Goal: Task Accomplishment & Management: Use online tool/utility

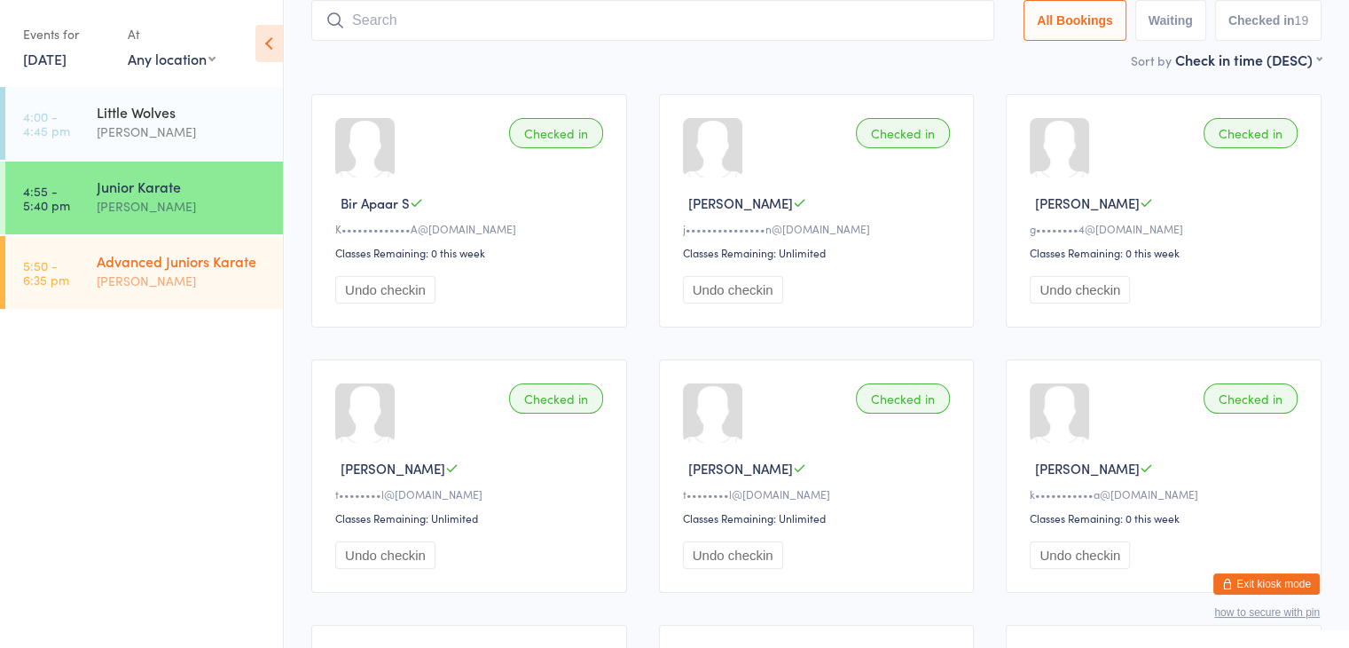
click at [136, 281] on div "[PERSON_NAME]" at bounding box center [182, 281] width 171 height 20
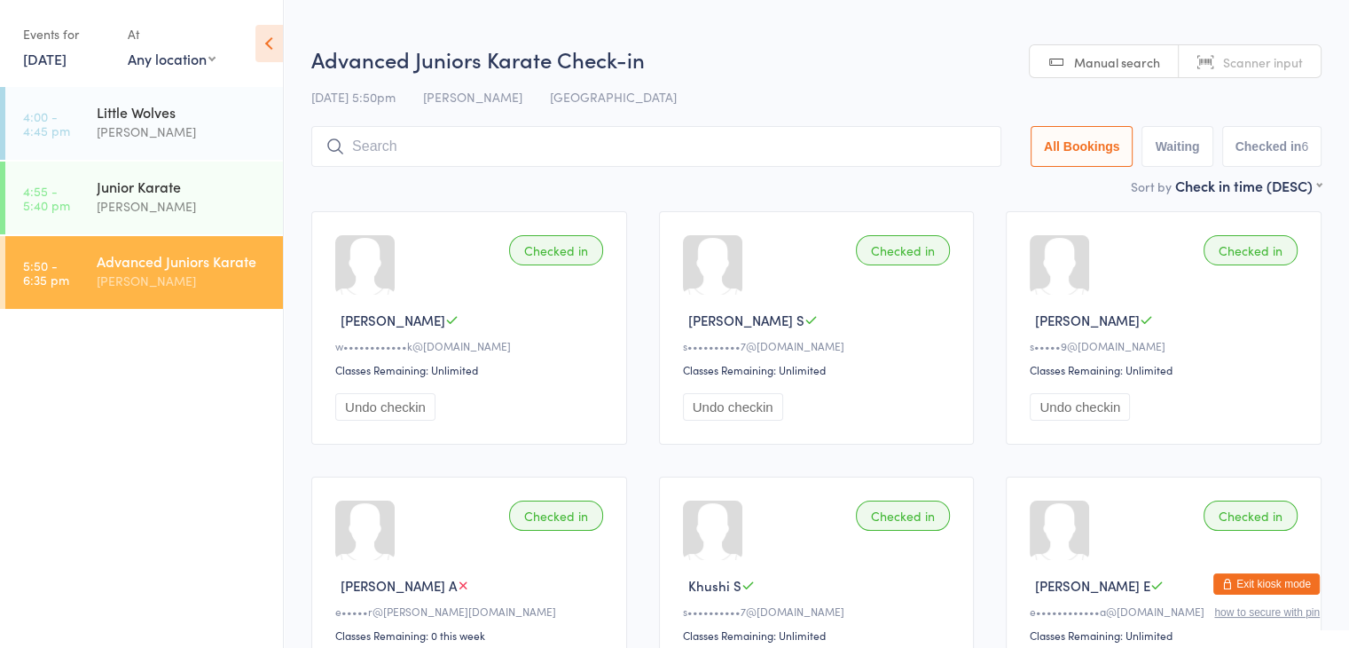
click at [422, 150] on input "search" at bounding box center [656, 146] width 690 height 41
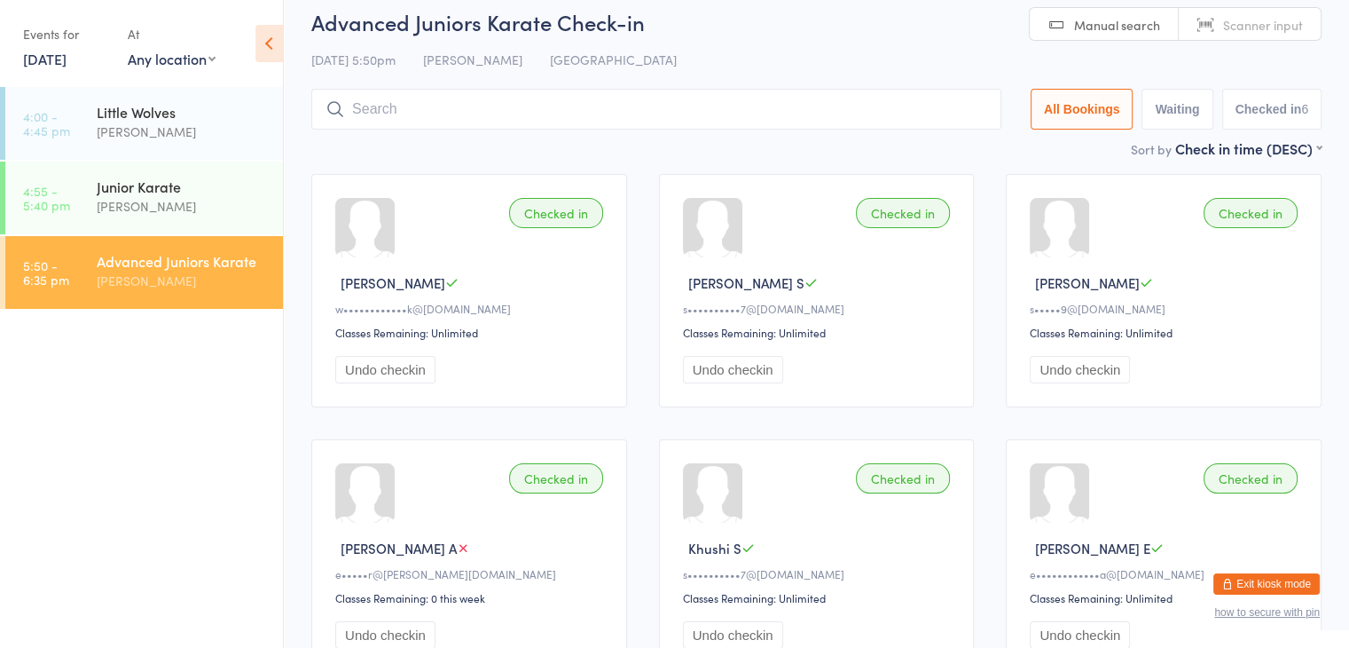
scroll to position [69, 0]
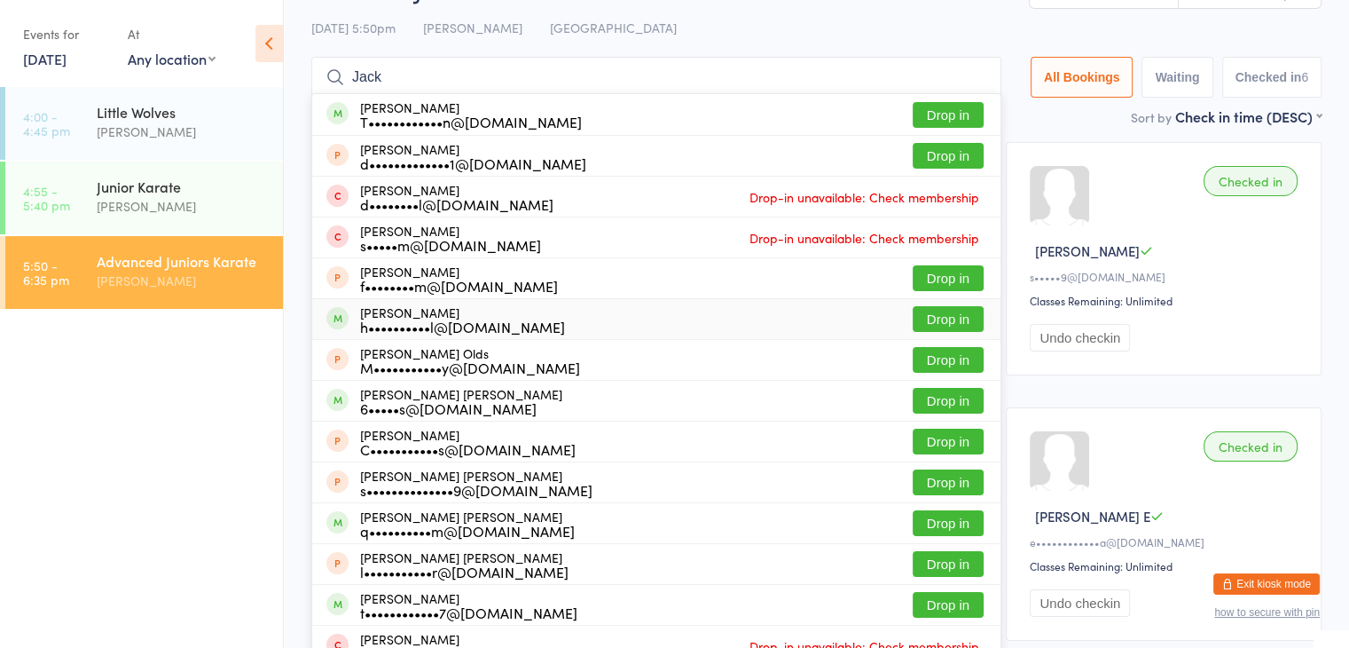
type input "Jack"
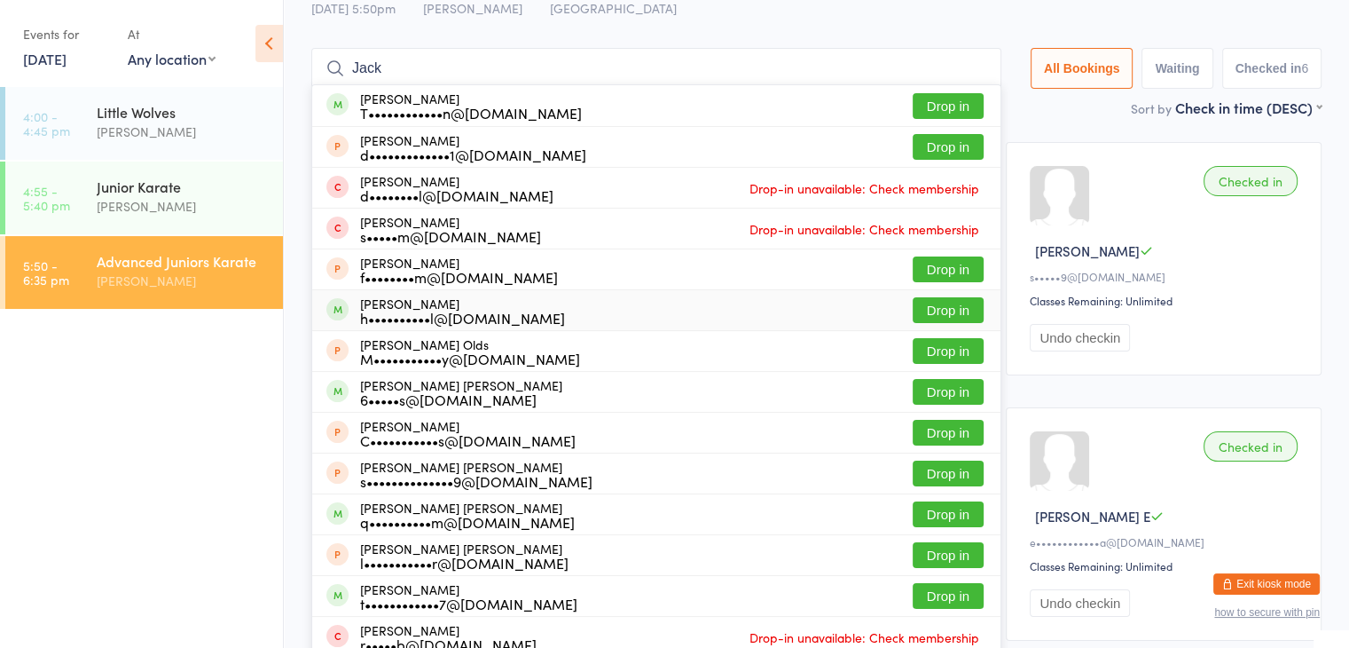
click at [951, 313] on button "Drop in" at bounding box center [948, 310] width 71 height 26
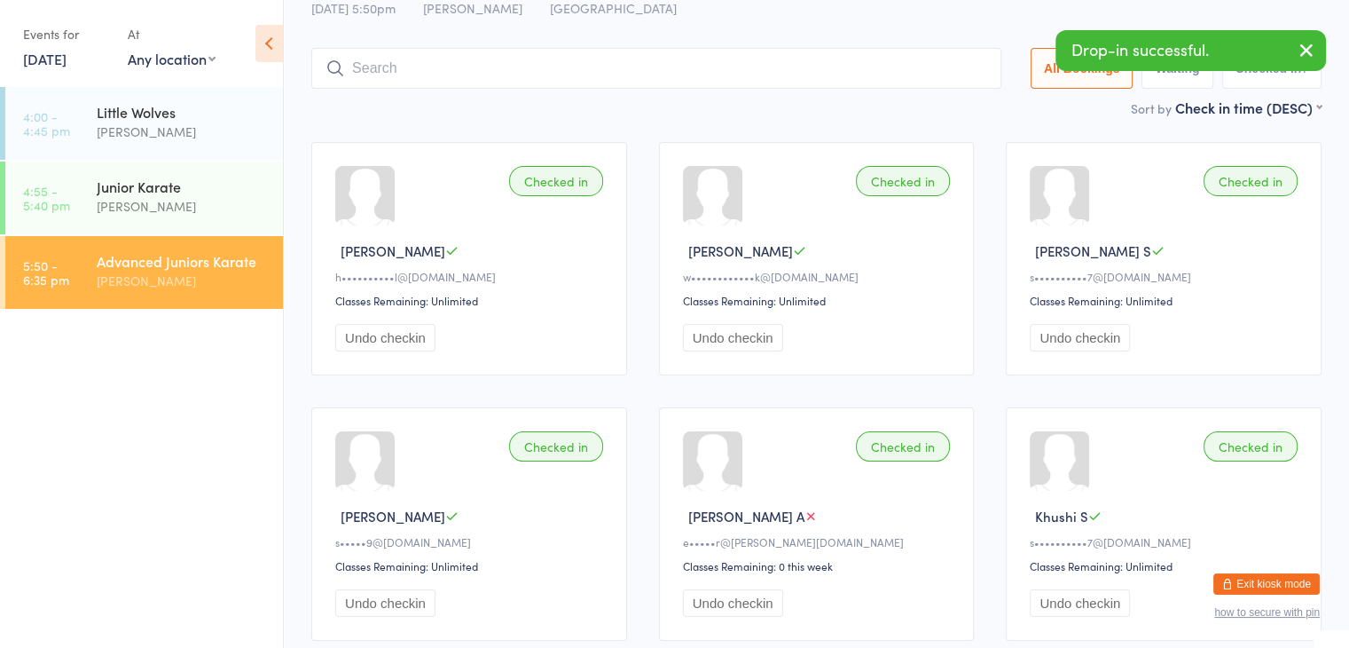
click at [901, 71] on input "search" at bounding box center [656, 68] width 690 height 41
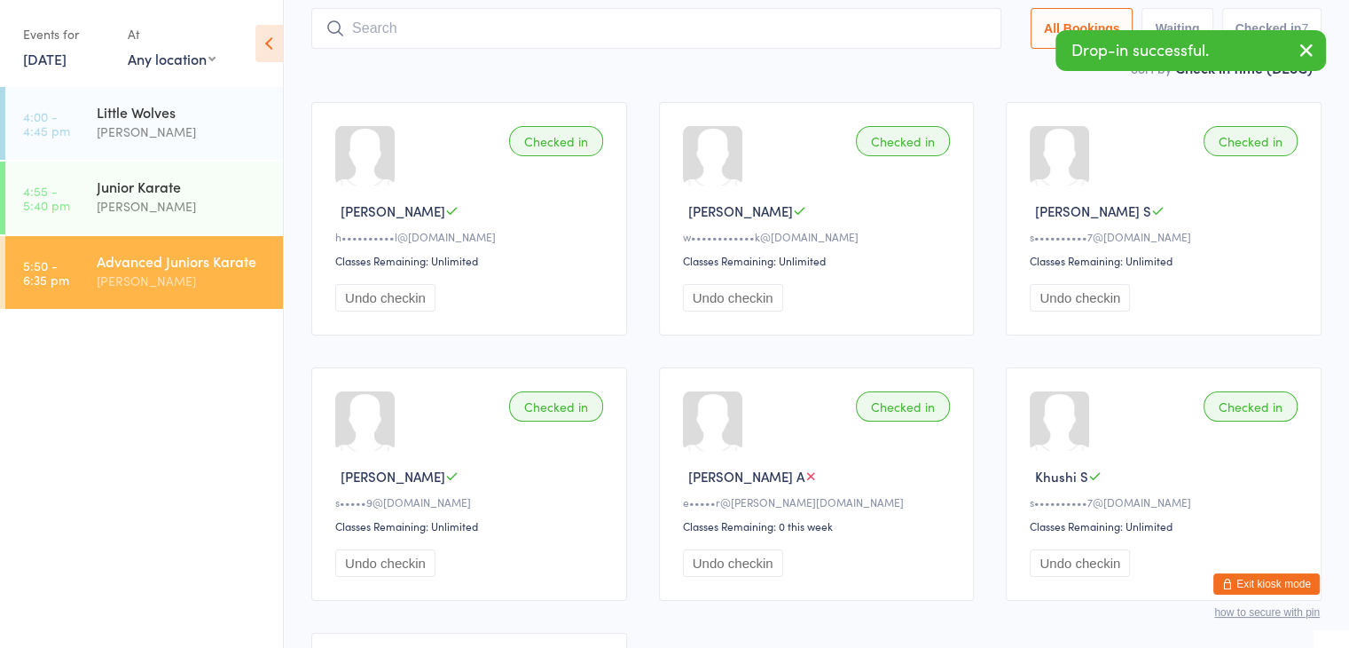
scroll to position [117, 0]
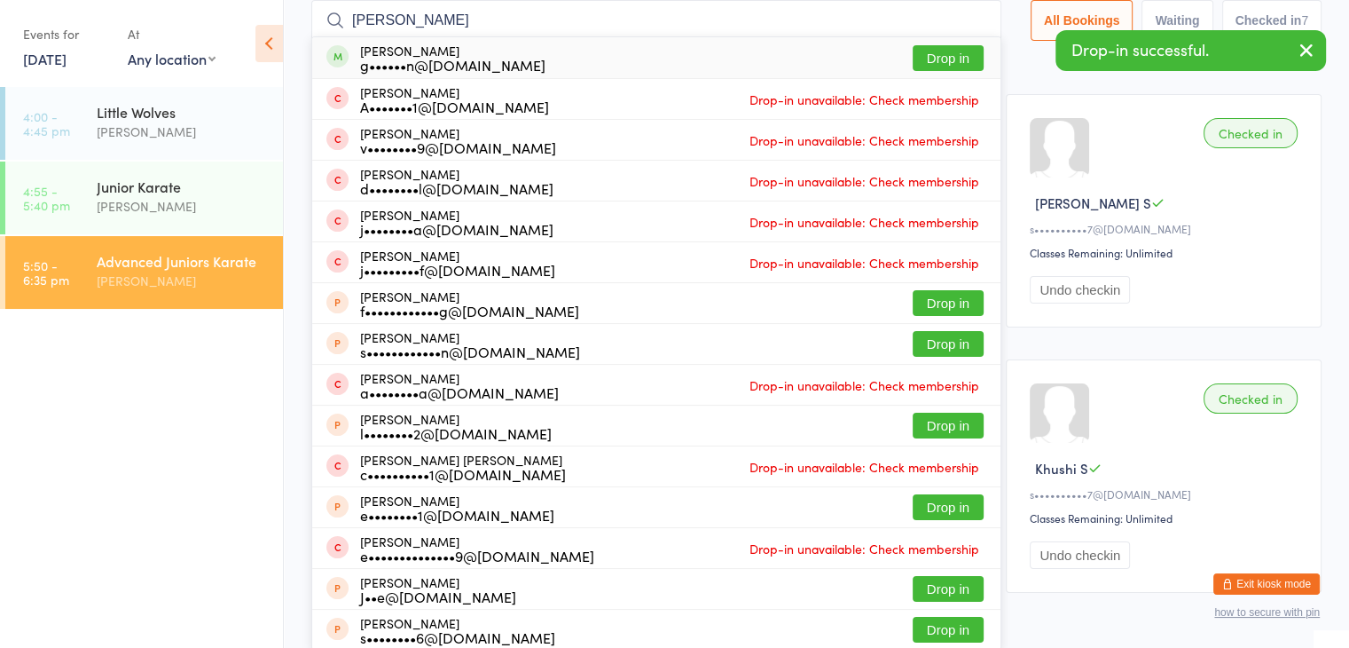
type input "[PERSON_NAME]"
click at [953, 51] on button "Drop in" at bounding box center [948, 58] width 71 height 26
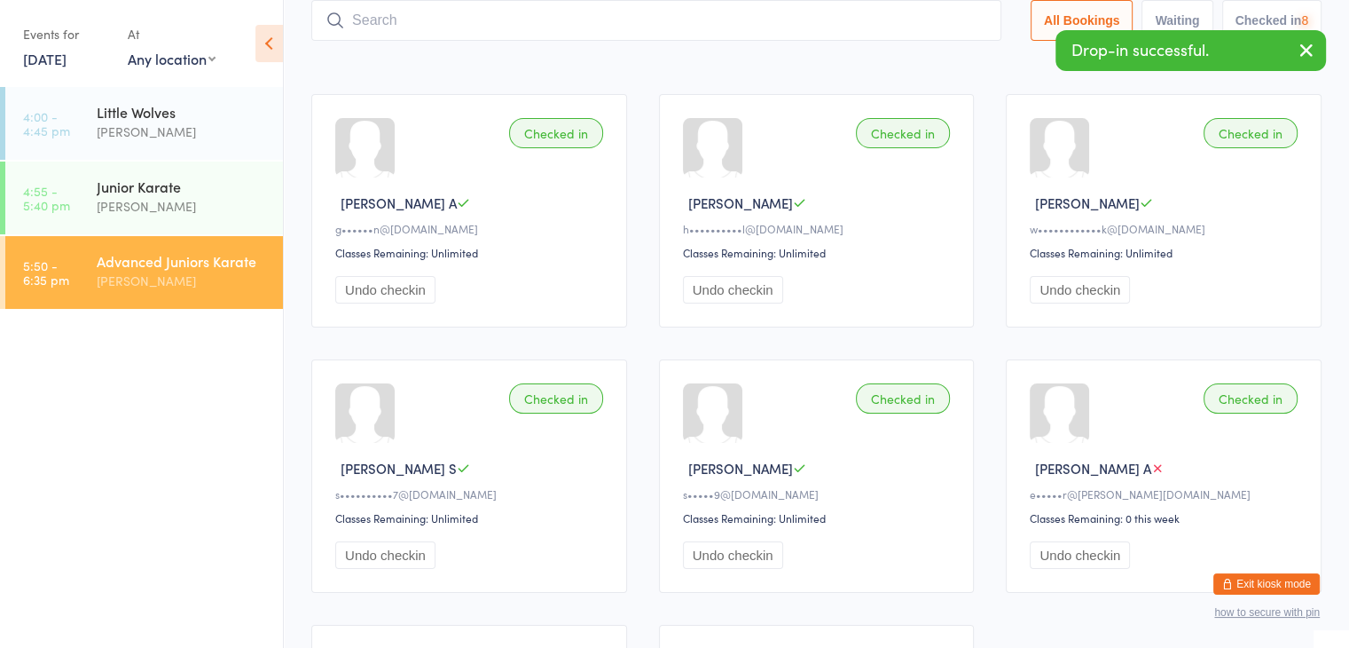
click at [920, 19] on input "search" at bounding box center [656, 20] width 690 height 41
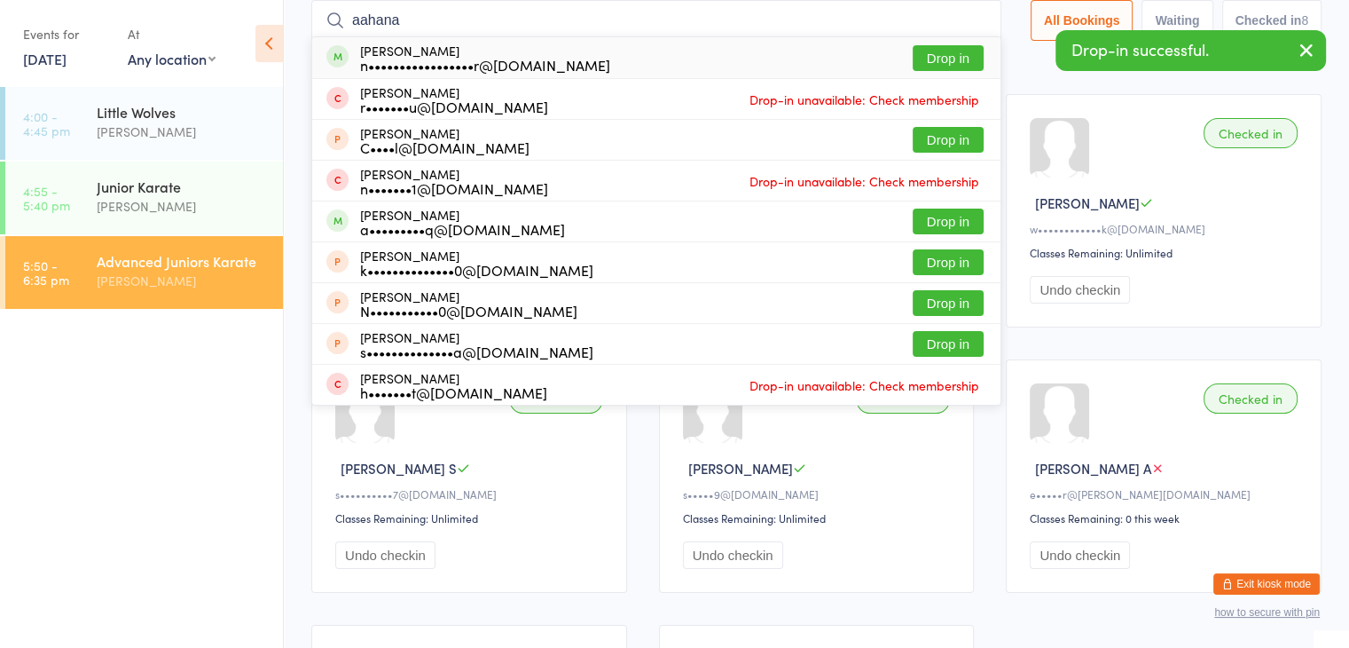
type input "aahana"
click at [958, 53] on button "Drop in" at bounding box center [948, 58] width 71 height 26
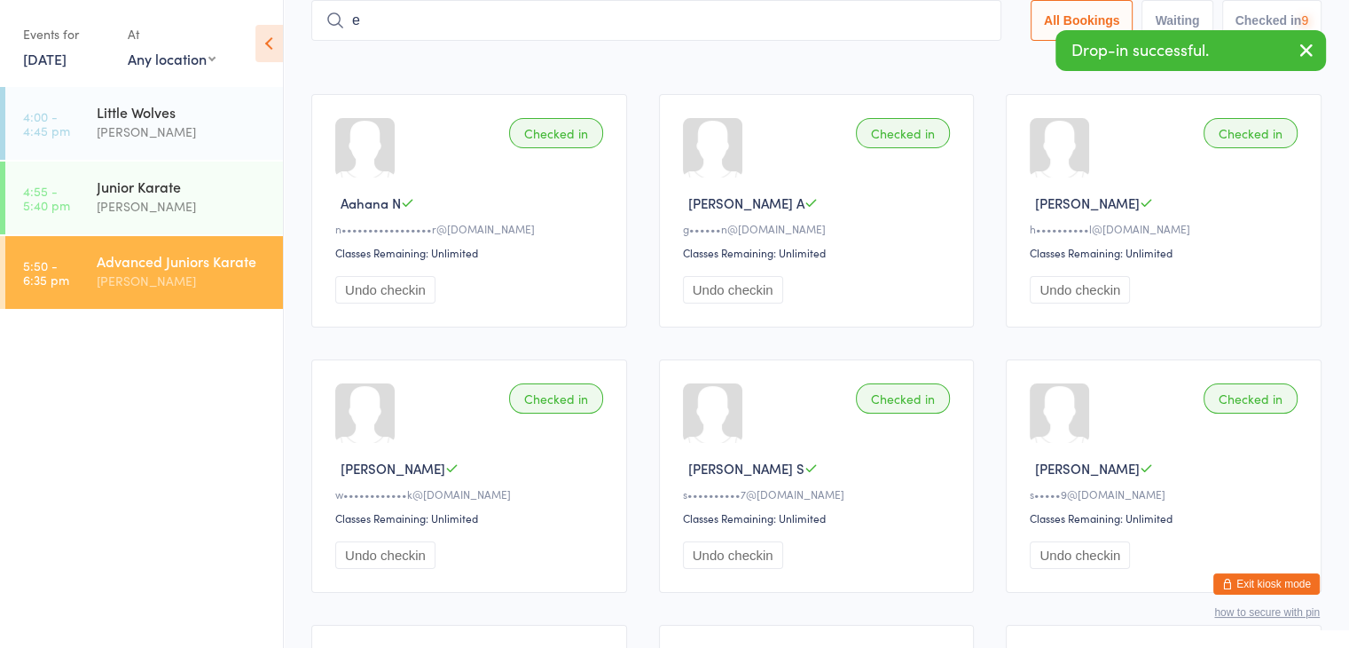
click at [941, 16] on input "e" at bounding box center [656, 20] width 690 height 41
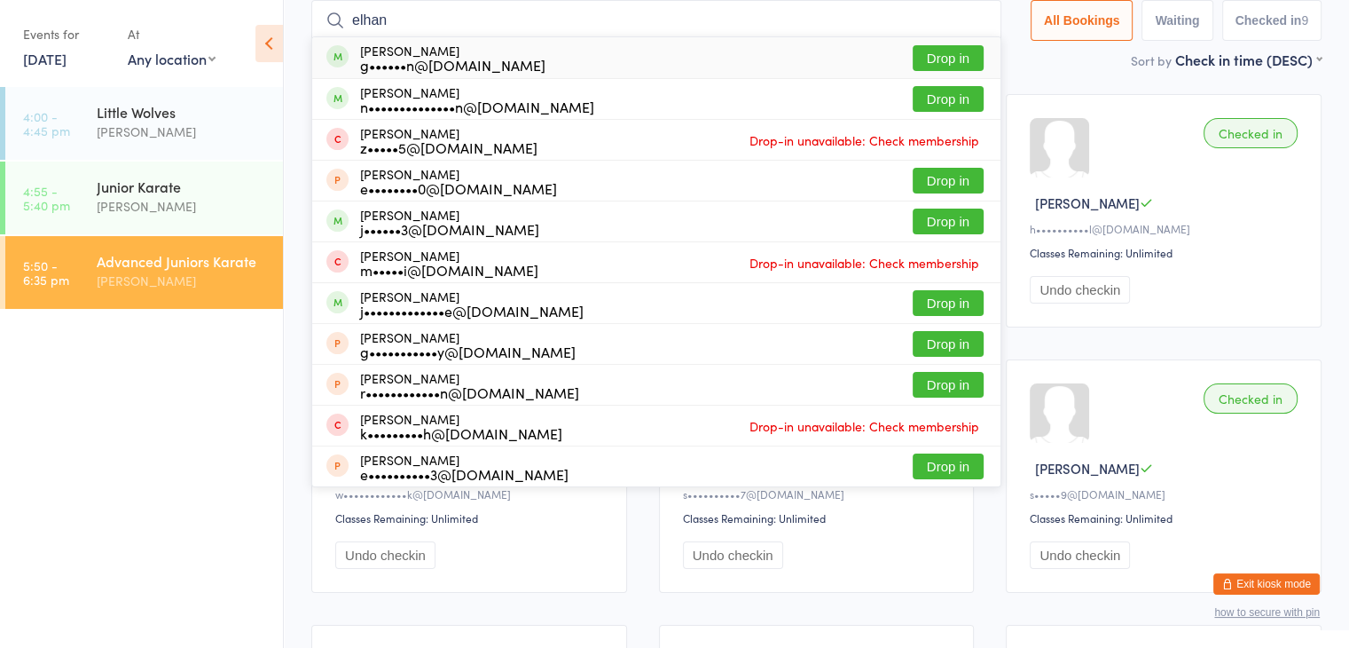
type input "elhan"
click at [946, 57] on button "Drop in" at bounding box center [948, 58] width 71 height 26
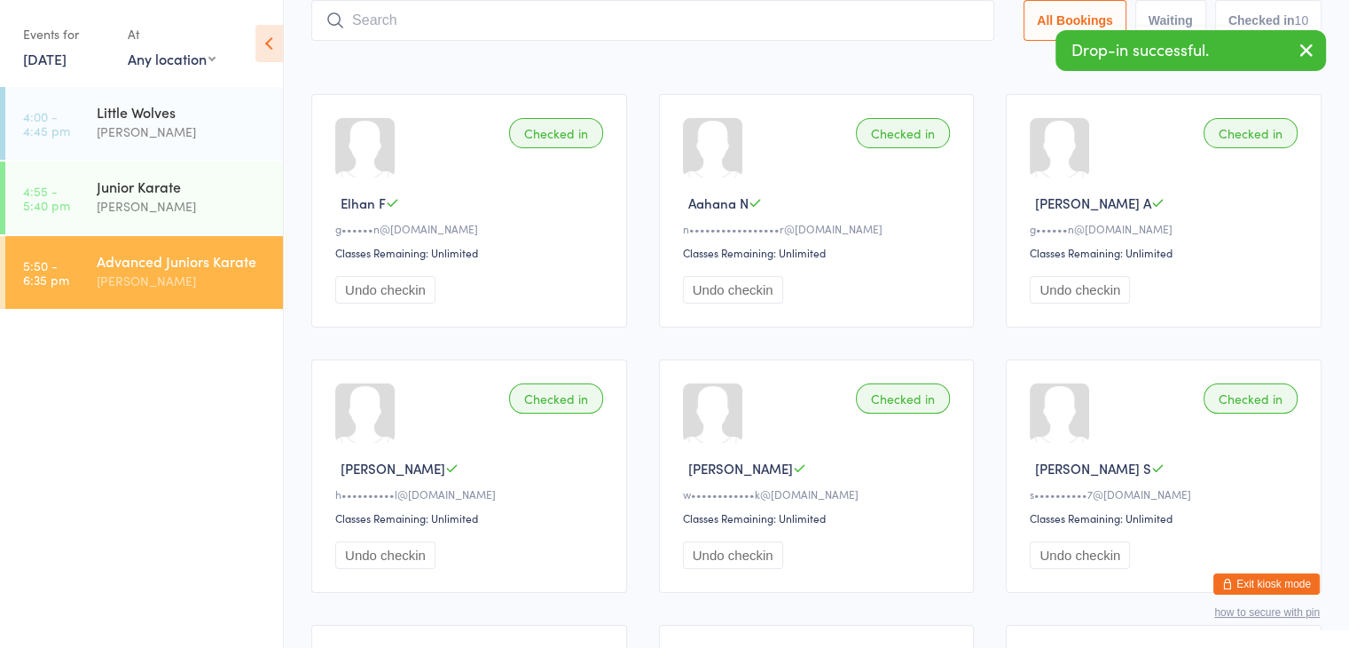
click at [926, 17] on input "search" at bounding box center [652, 20] width 683 height 41
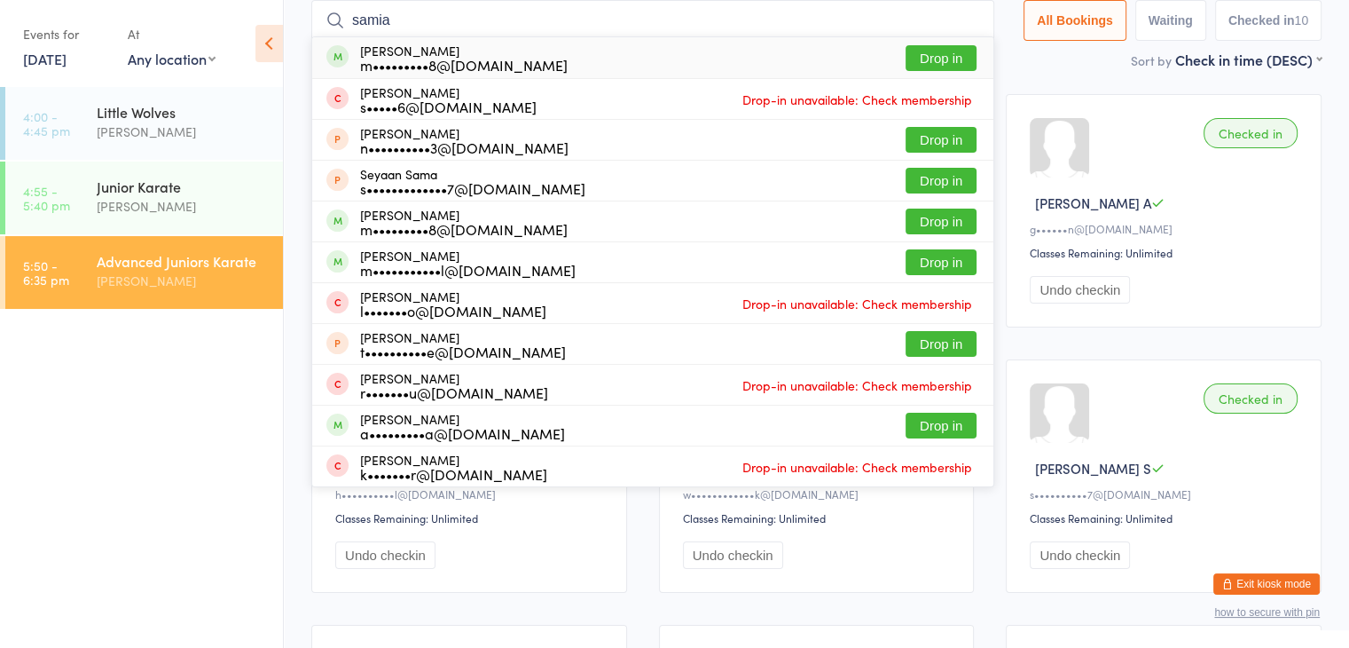
type input "samia"
click at [940, 54] on button "Drop in" at bounding box center [941, 58] width 71 height 26
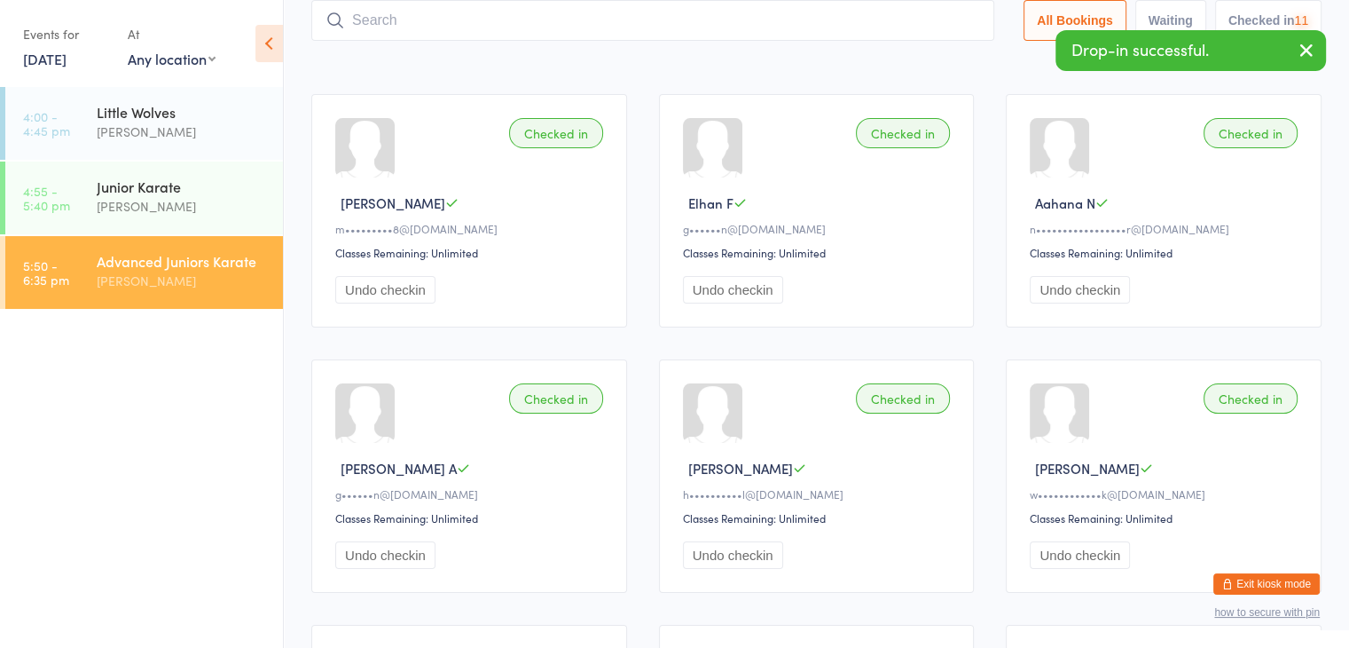
click at [914, 23] on input "search" at bounding box center [652, 20] width 683 height 41
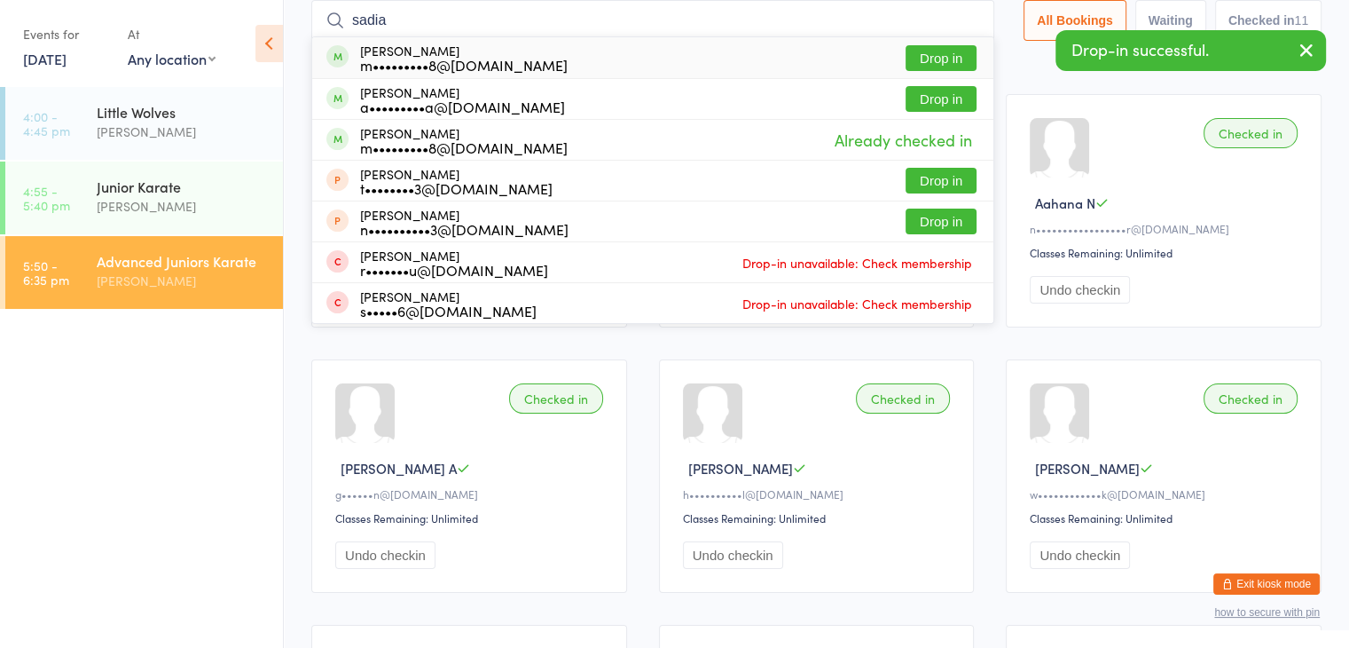
type input "sadia"
click at [936, 55] on button "Drop in" at bounding box center [941, 58] width 71 height 26
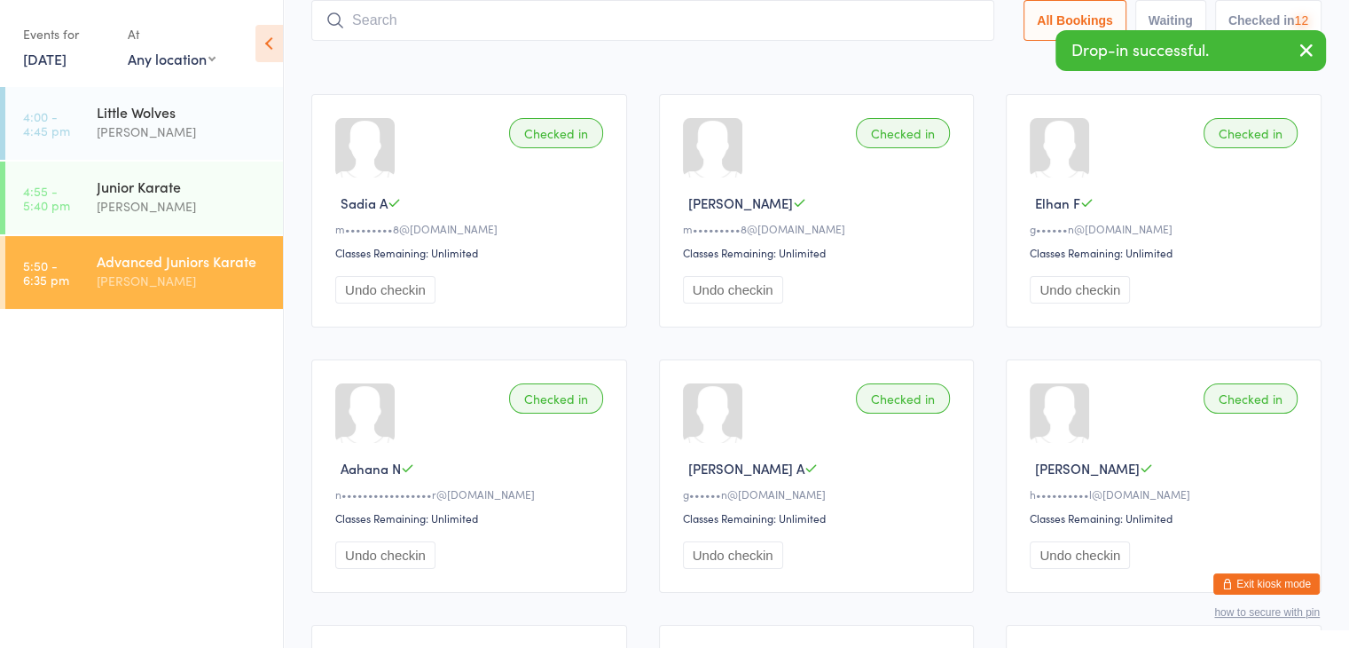
click at [926, 16] on input "search" at bounding box center [652, 20] width 683 height 41
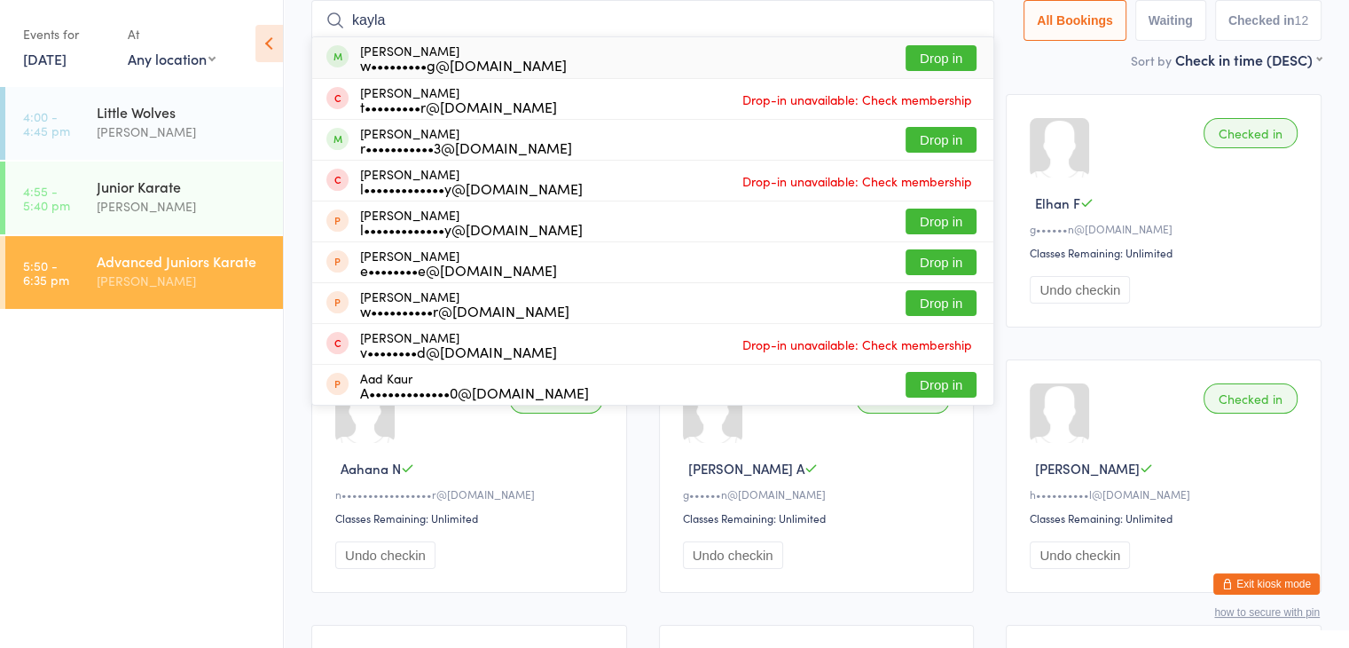
type input "kayla"
click at [938, 50] on button "Drop in" at bounding box center [941, 58] width 71 height 26
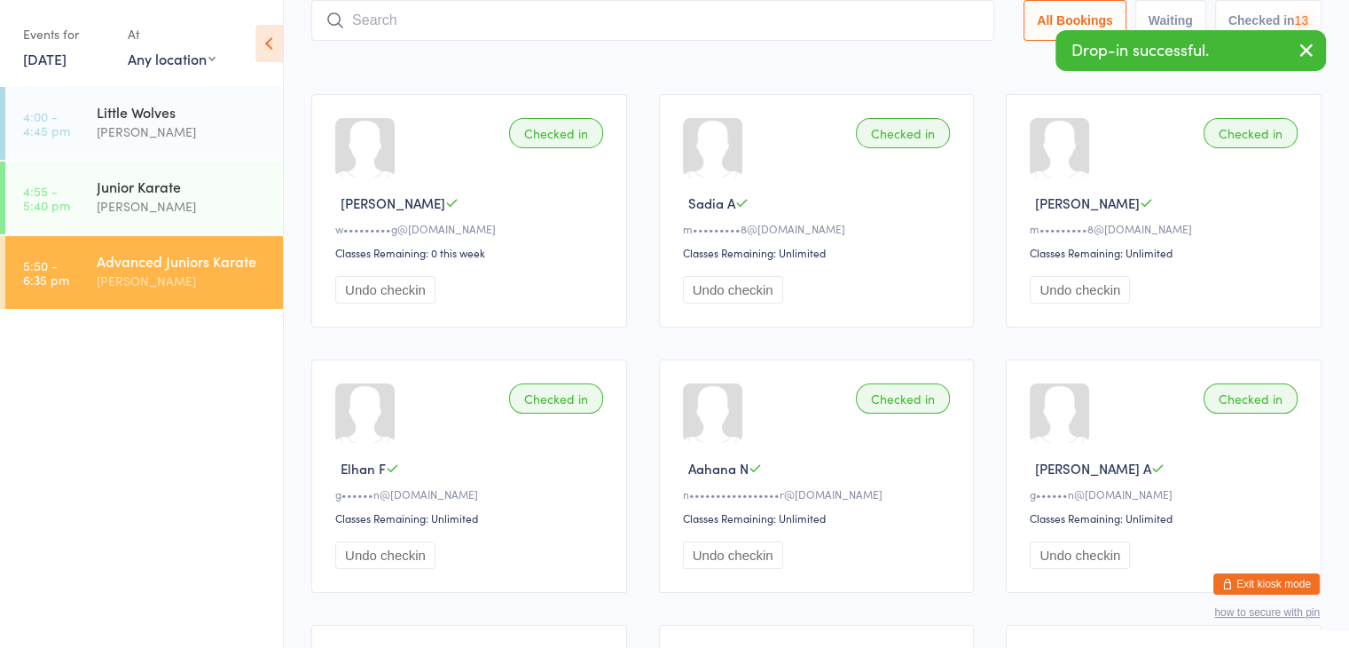
click at [923, 23] on input "search" at bounding box center [652, 20] width 683 height 41
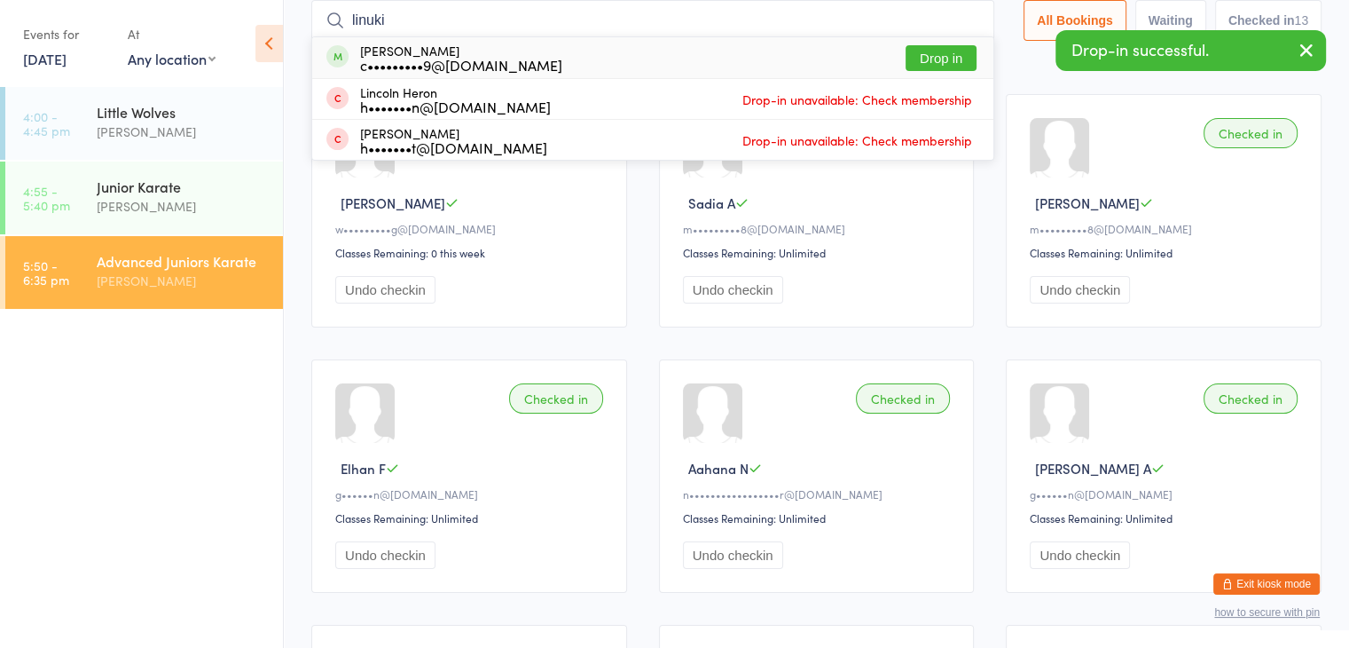
type input "linuki"
click at [947, 52] on button "Drop in" at bounding box center [941, 58] width 71 height 26
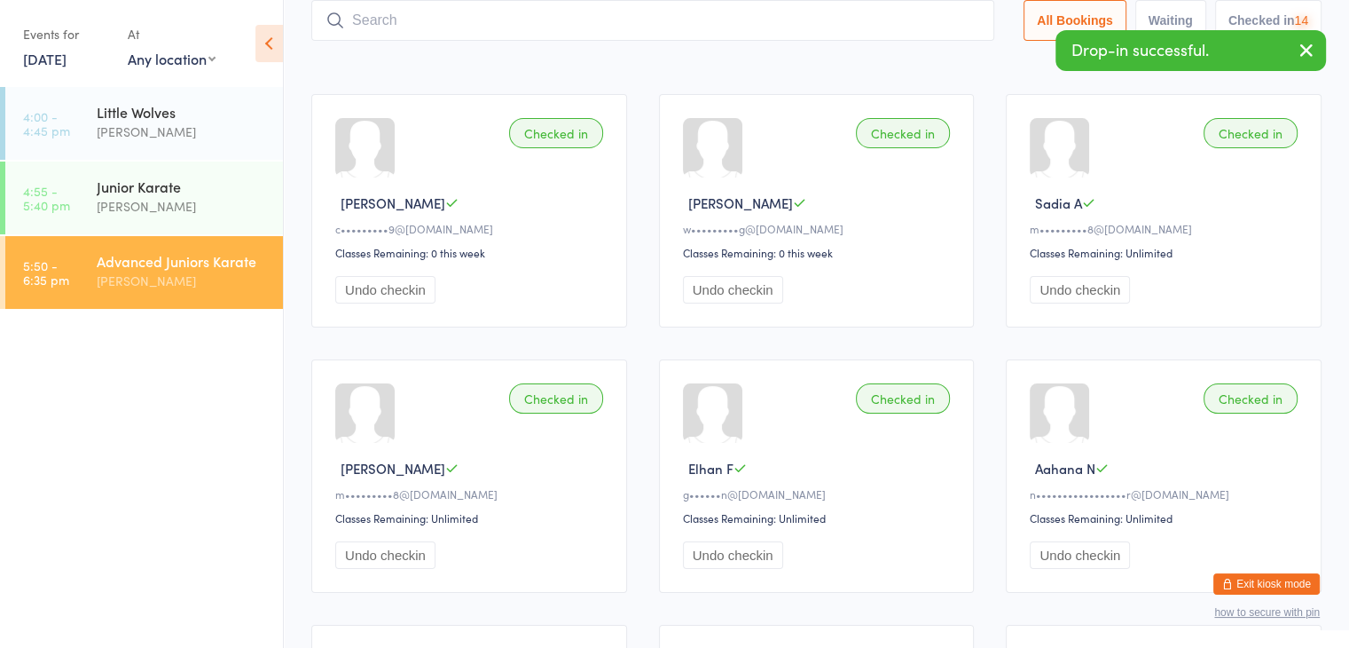
click at [924, 23] on input "search" at bounding box center [652, 20] width 683 height 41
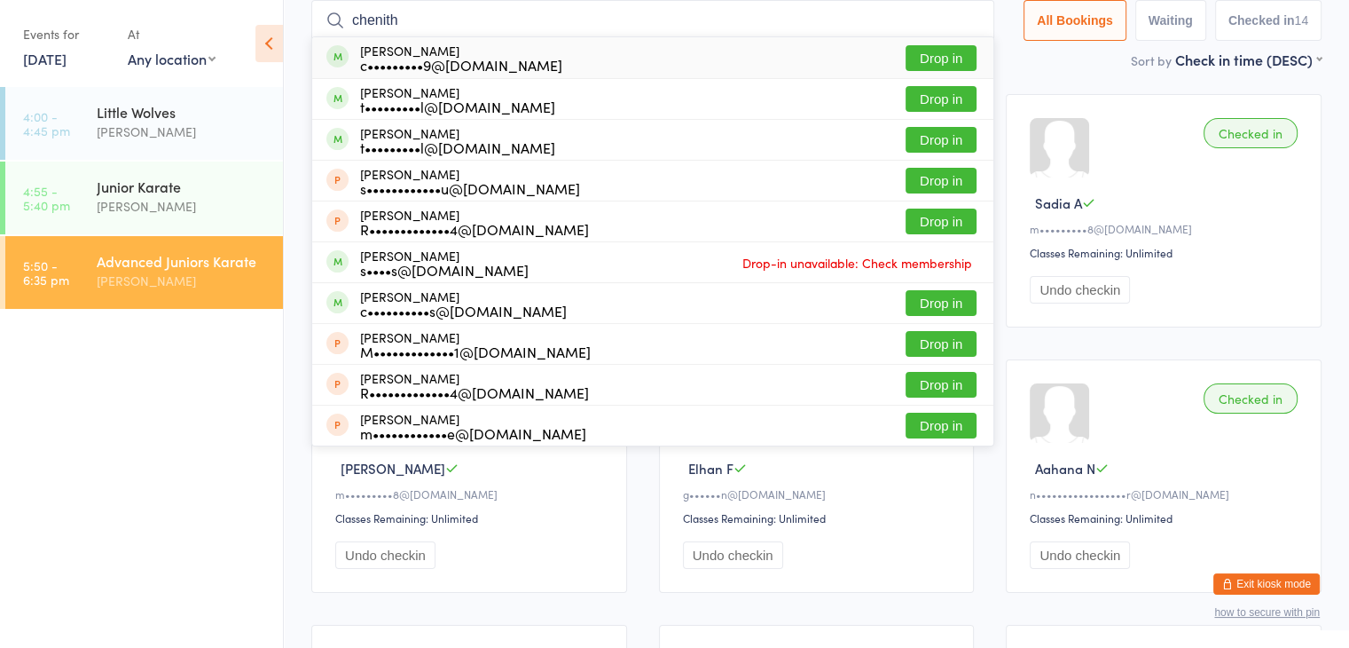
type input "chenith"
click at [937, 51] on button "Drop in" at bounding box center [941, 58] width 71 height 26
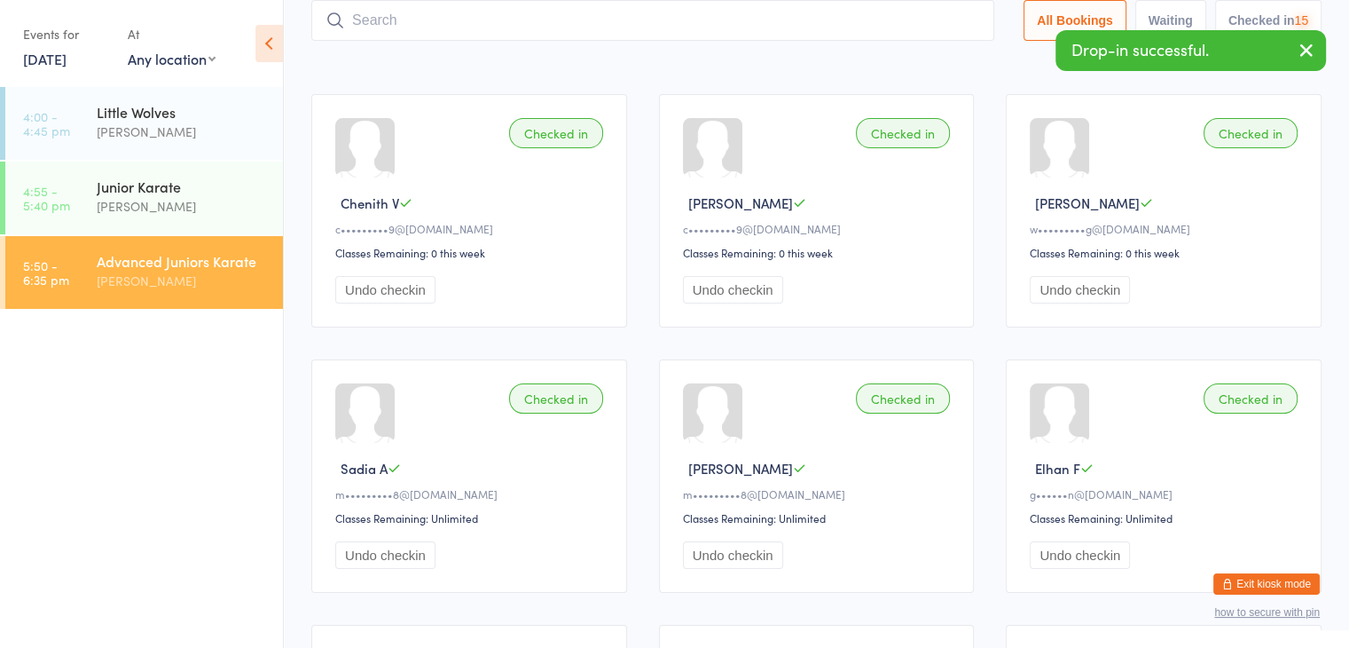
click at [928, 19] on input "search" at bounding box center [652, 20] width 683 height 41
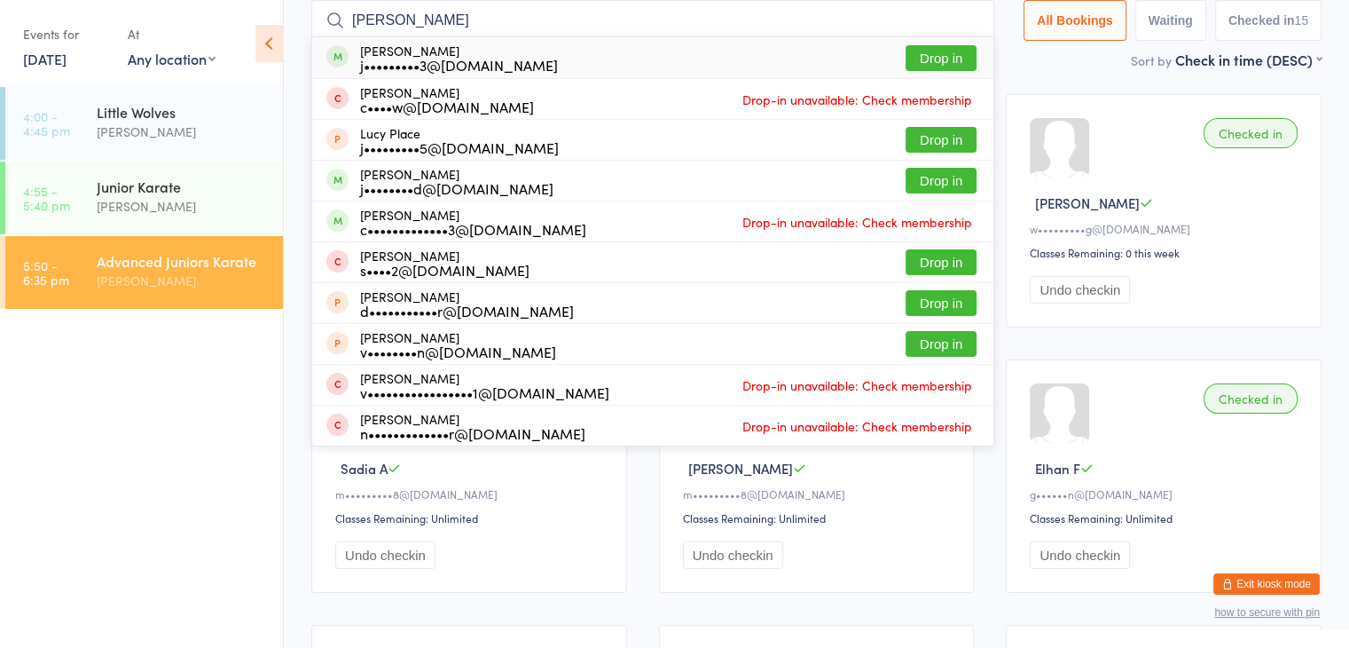
type input "[PERSON_NAME]"
click at [944, 56] on button "Drop in" at bounding box center [941, 58] width 71 height 26
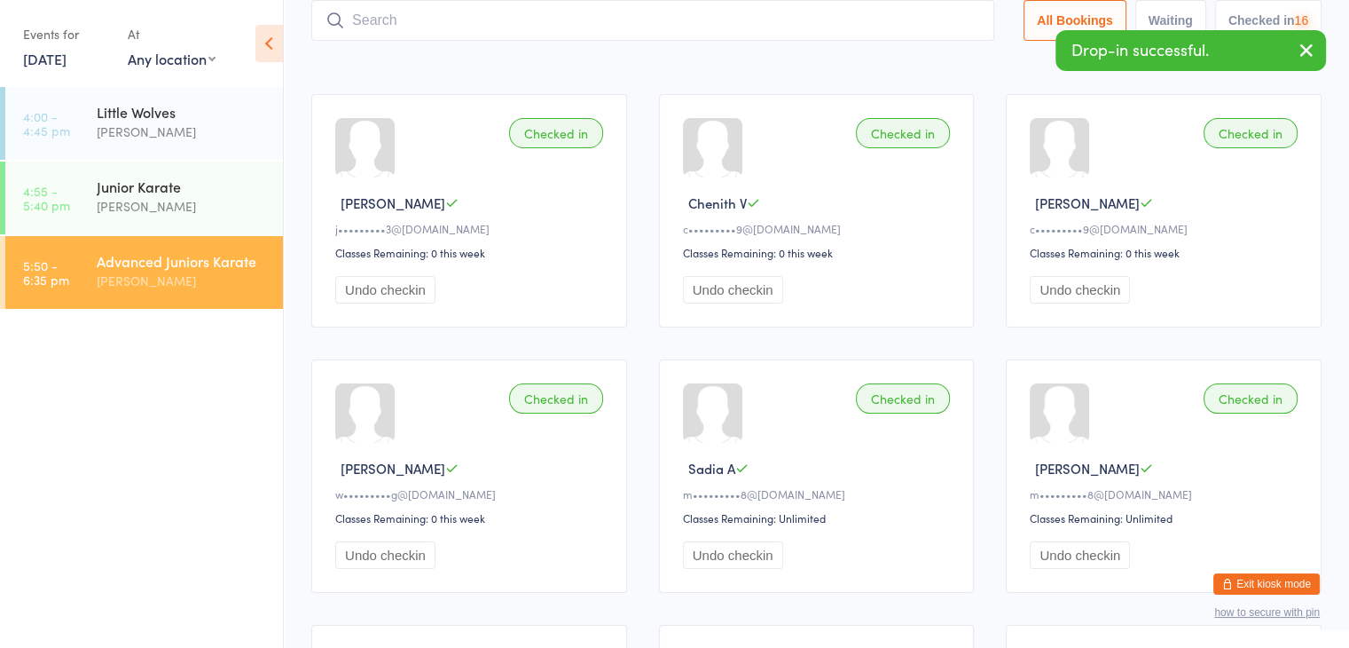
click at [922, 24] on input "search" at bounding box center [652, 20] width 683 height 41
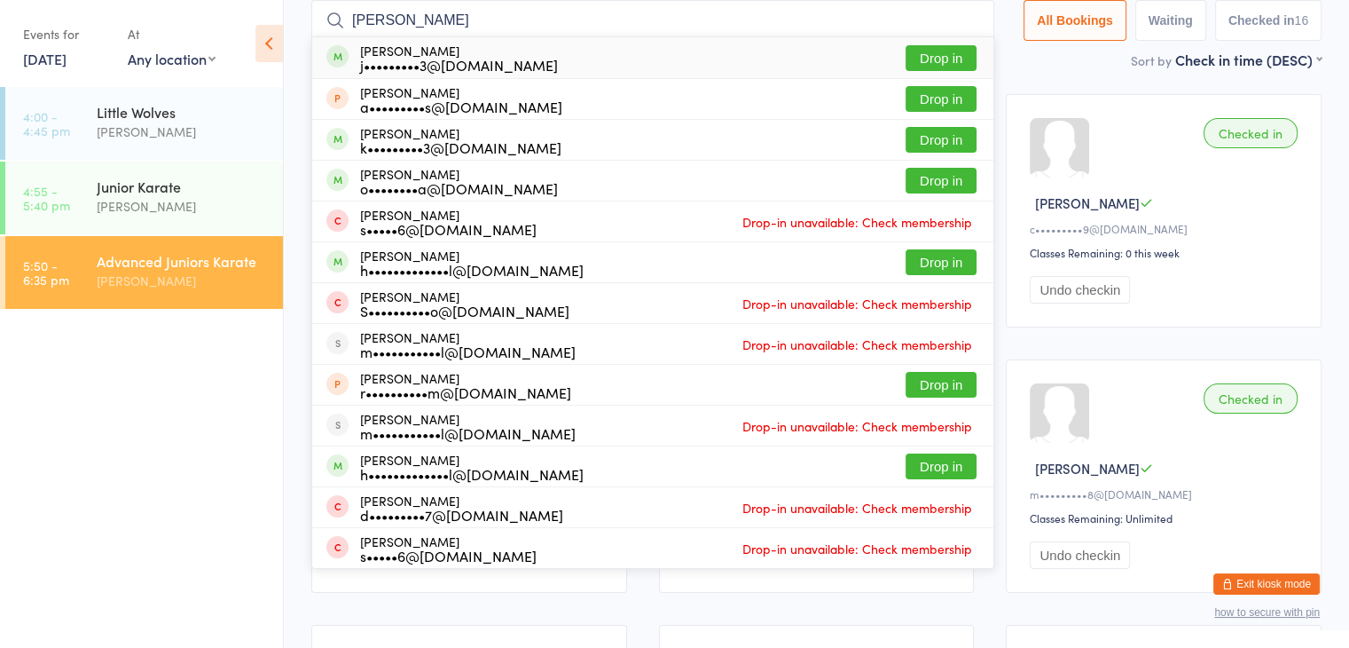
type input "[PERSON_NAME]"
click at [938, 54] on button "Drop in" at bounding box center [941, 58] width 71 height 26
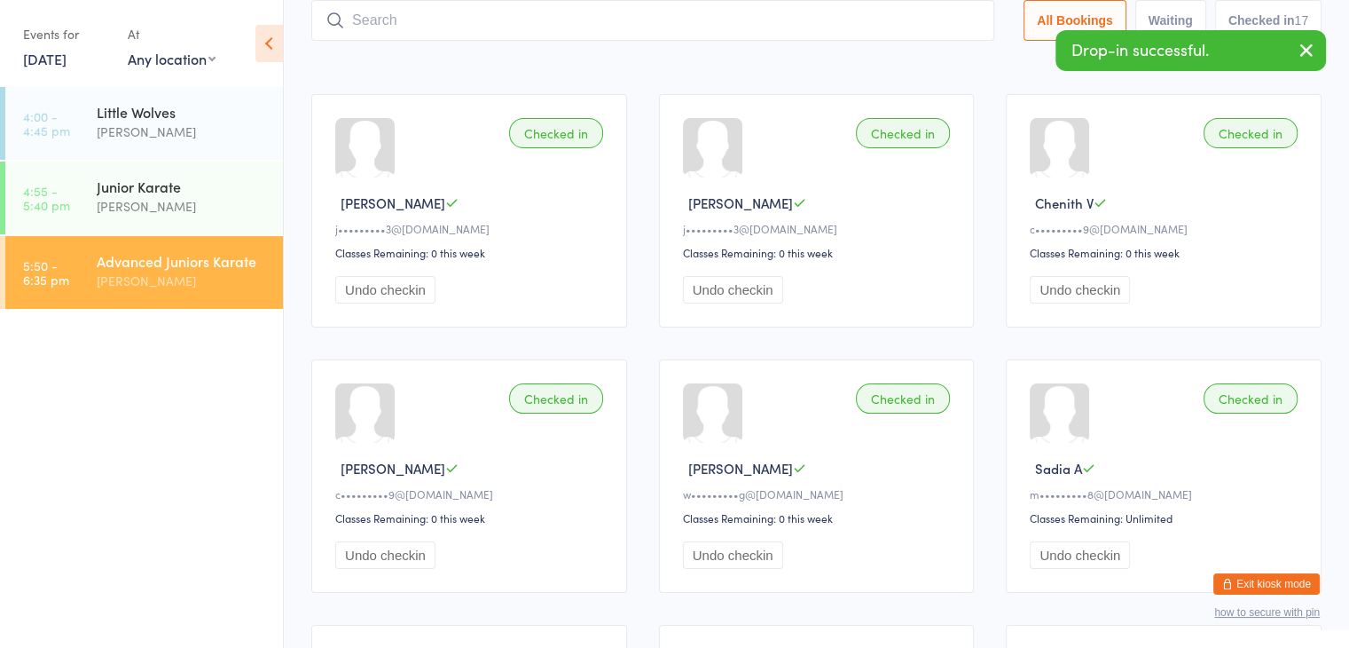
click at [912, 18] on input "search" at bounding box center [652, 20] width 683 height 41
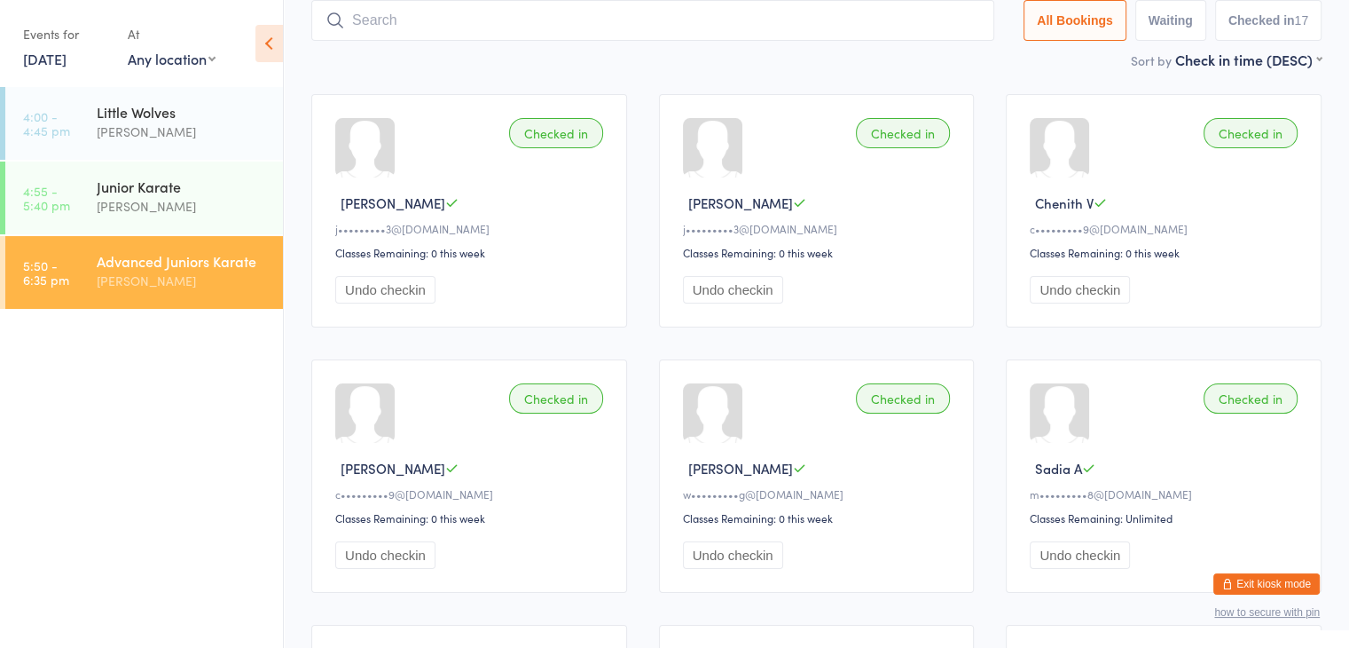
click at [582, 22] on input "search" at bounding box center [652, 20] width 683 height 41
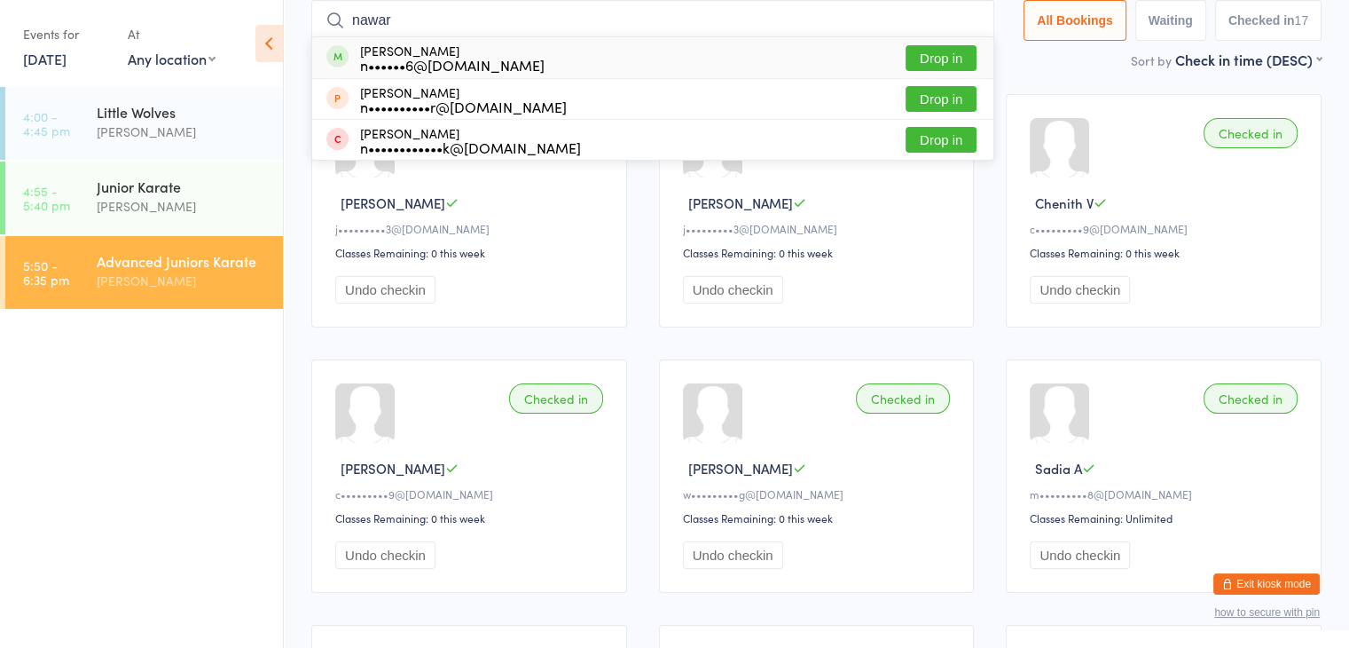
type input "nawar"
click at [931, 53] on button "Drop in" at bounding box center [941, 58] width 71 height 26
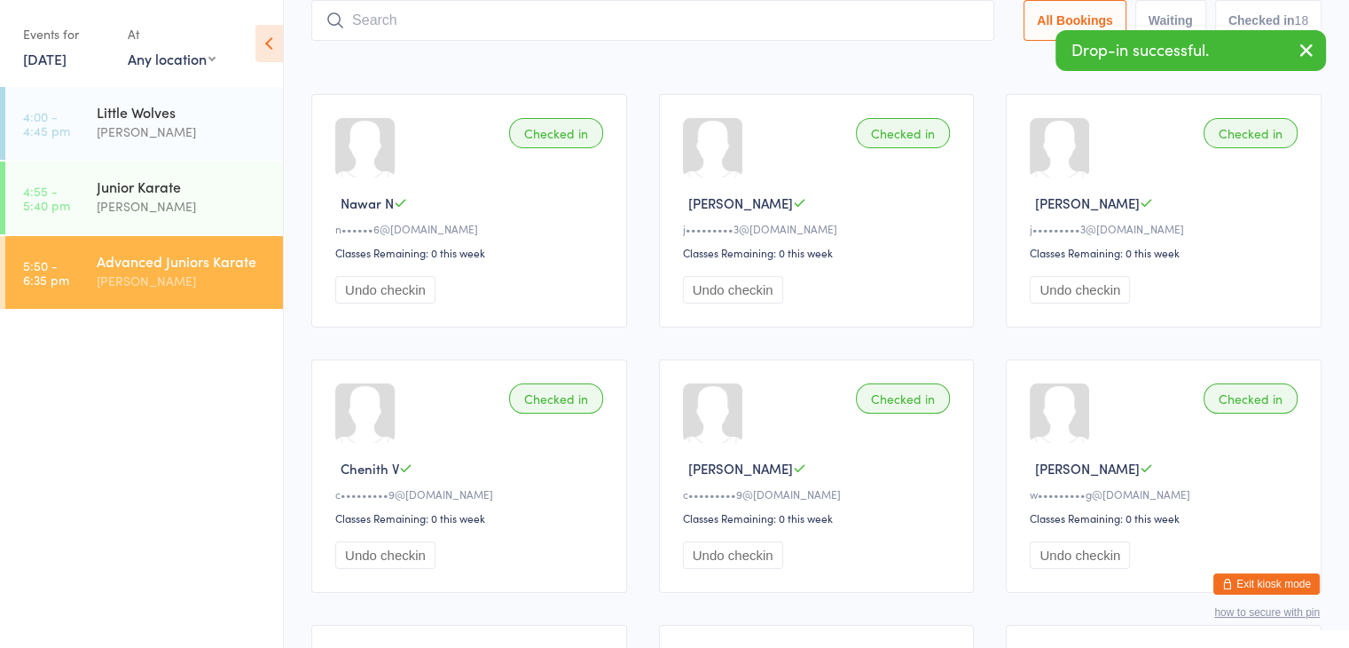
click at [909, 21] on input "search" at bounding box center [652, 20] width 683 height 41
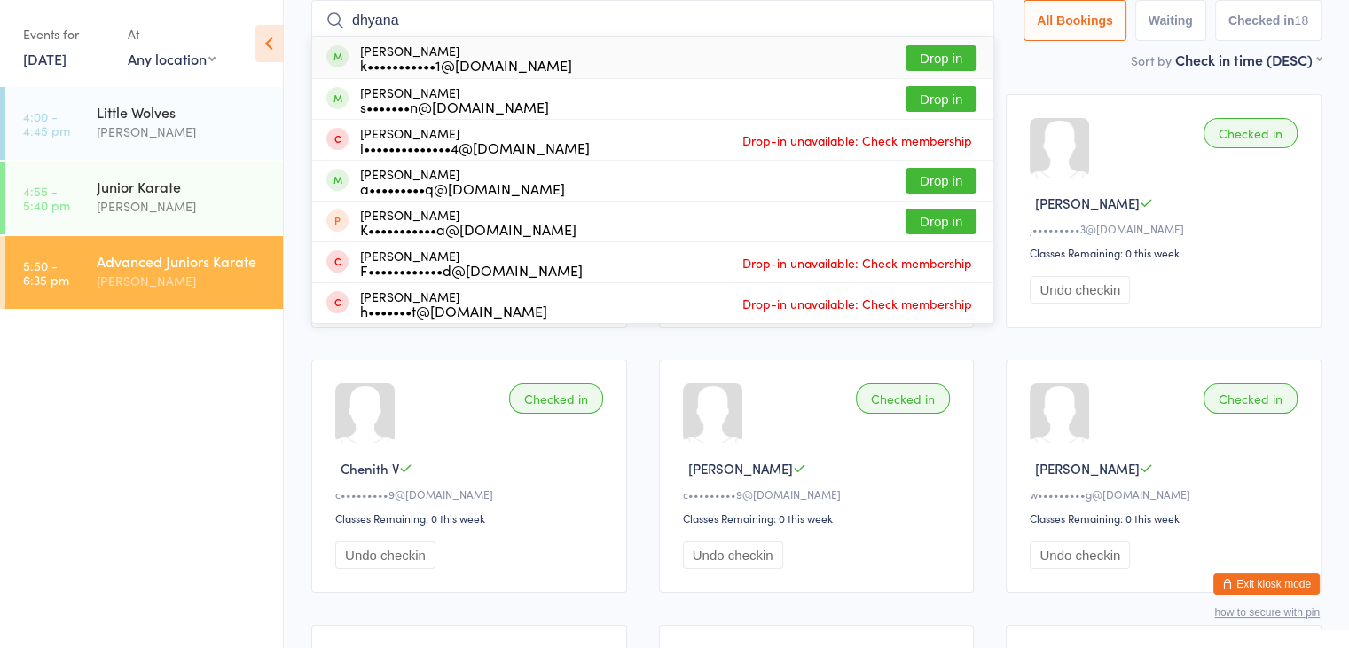
type input "dhyana"
click at [940, 51] on button "Drop in" at bounding box center [941, 58] width 71 height 26
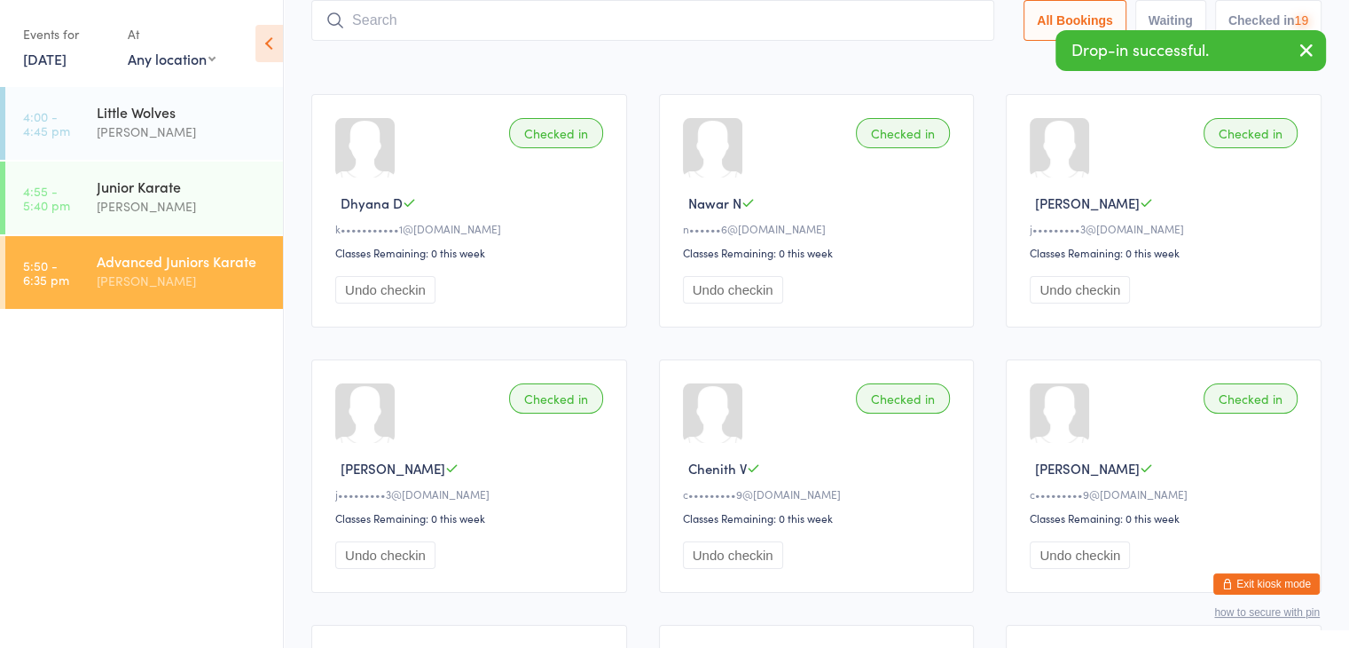
click at [935, 26] on input "search" at bounding box center [652, 20] width 683 height 41
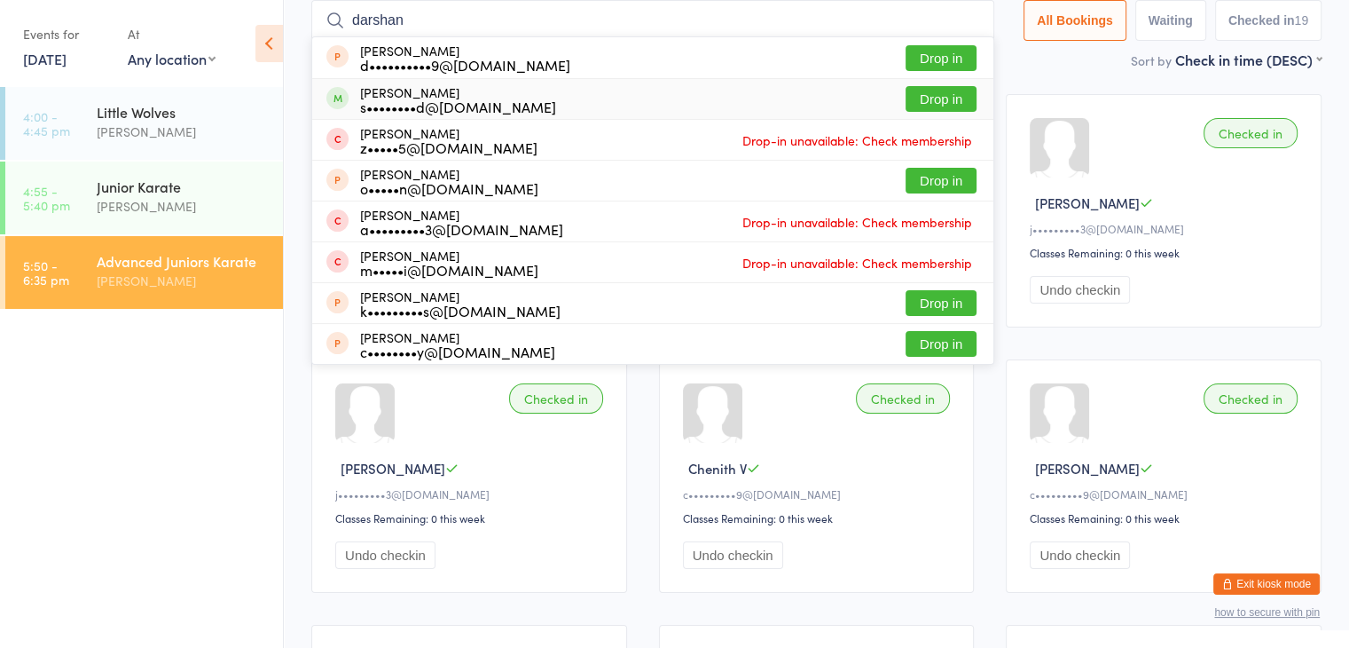
type input "darshan"
click at [941, 98] on button "Drop in" at bounding box center [941, 99] width 71 height 26
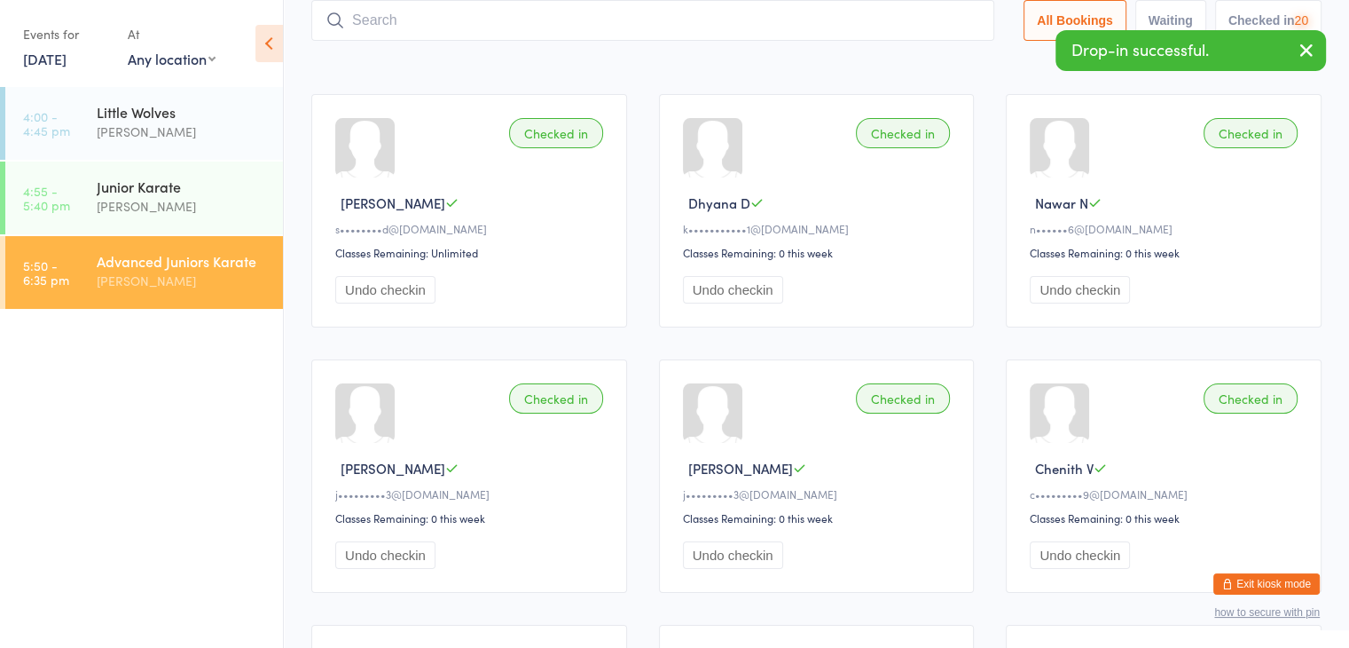
click at [931, 16] on input "search" at bounding box center [652, 20] width 683 height 41
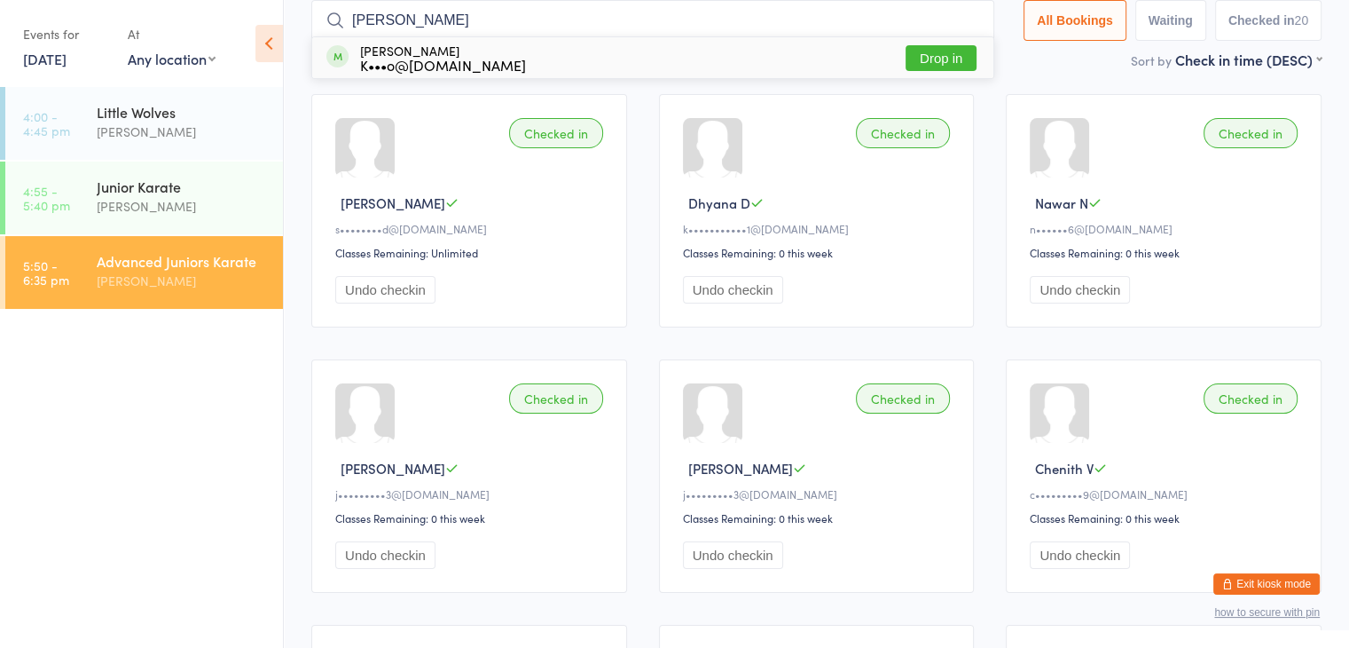
type input "[PERSON_NAME]"
click at [954, 55] on button "Drop in" at bounding box center [941, 58] width 71 height 26
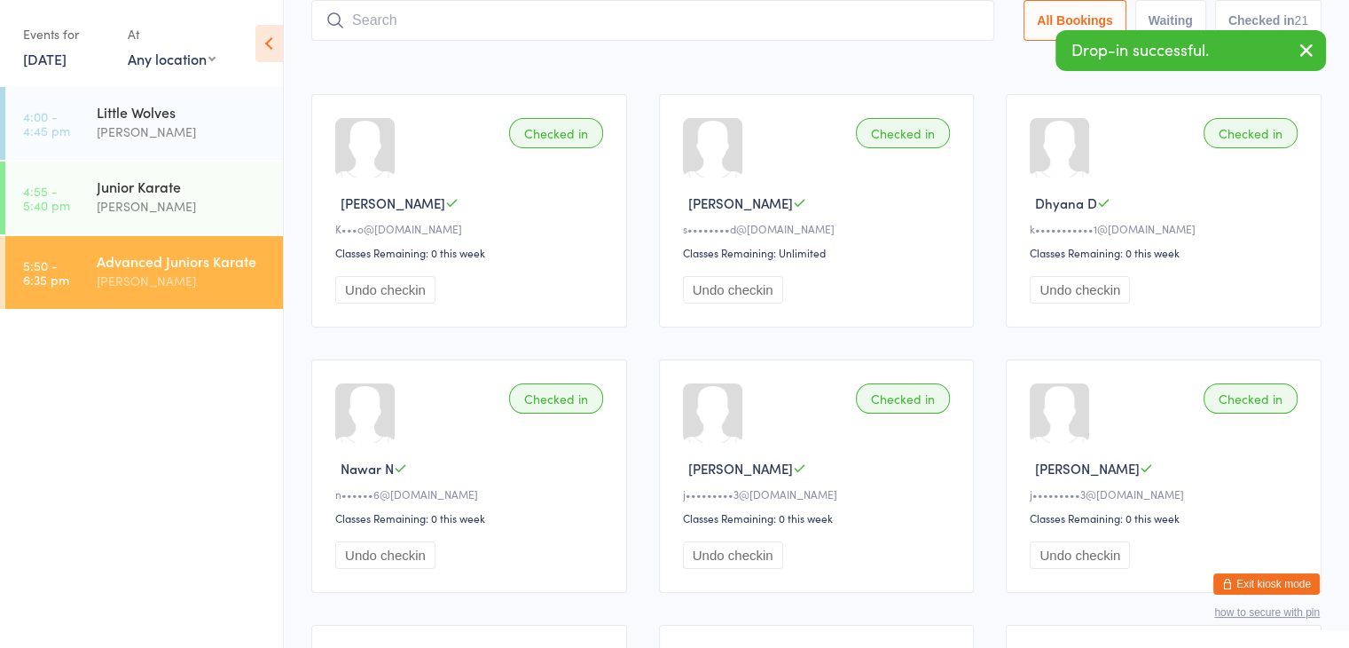
click at [933, 14] on input "search" at bounding box center [652, 20] width 683 height 41
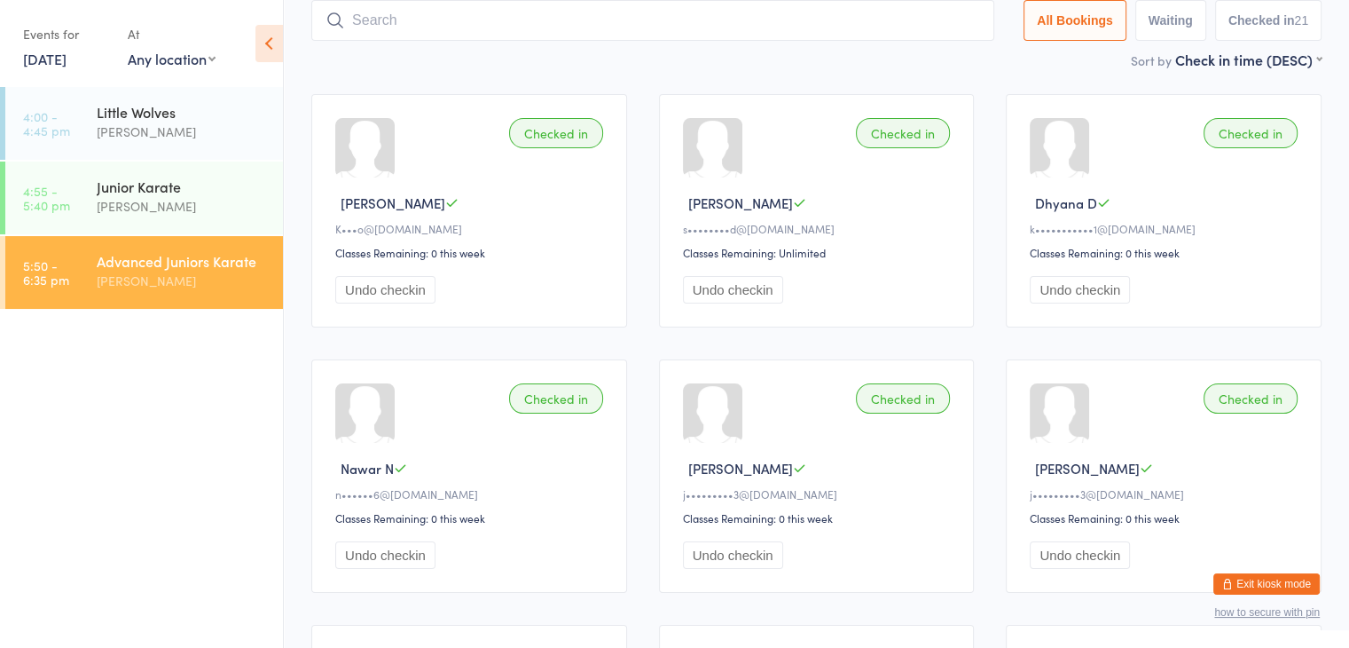
click at [817, 21] on input "search" at bounding box center [652, 20] width 683 height 41
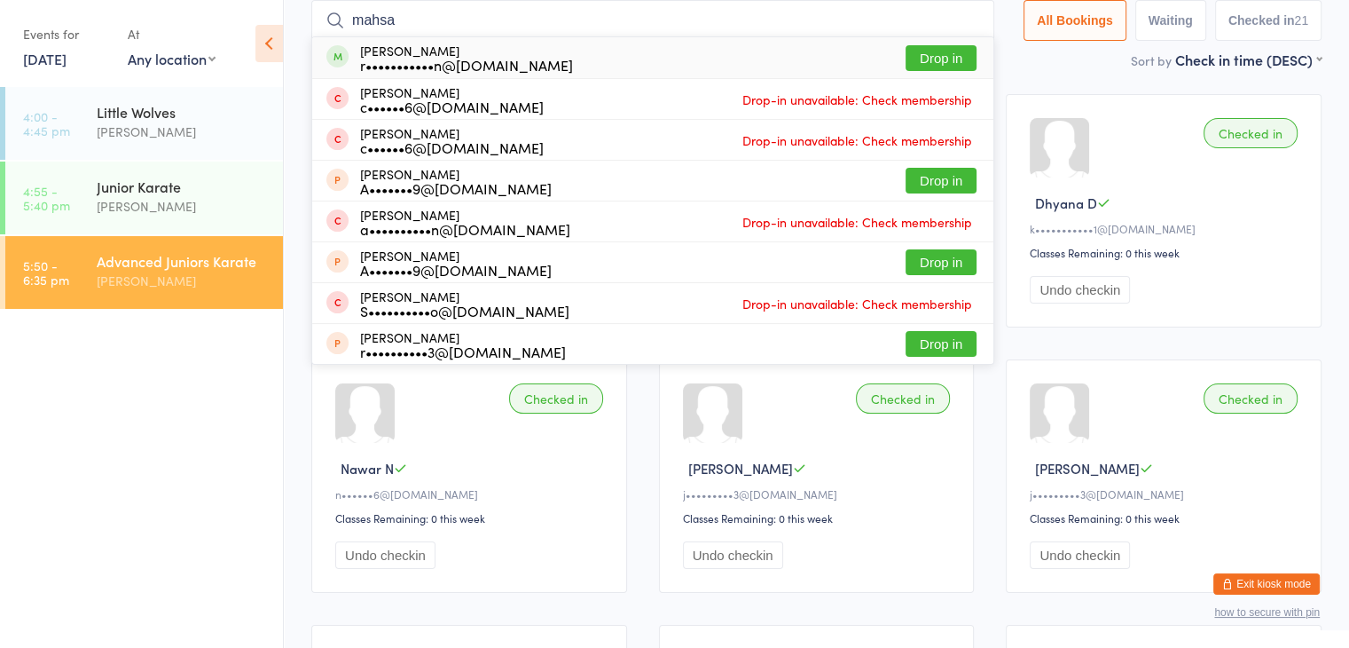
type input "mahsa"
click at [949, 48] on button "Drop in" at bounding box center [941, 58] width 71 height 26
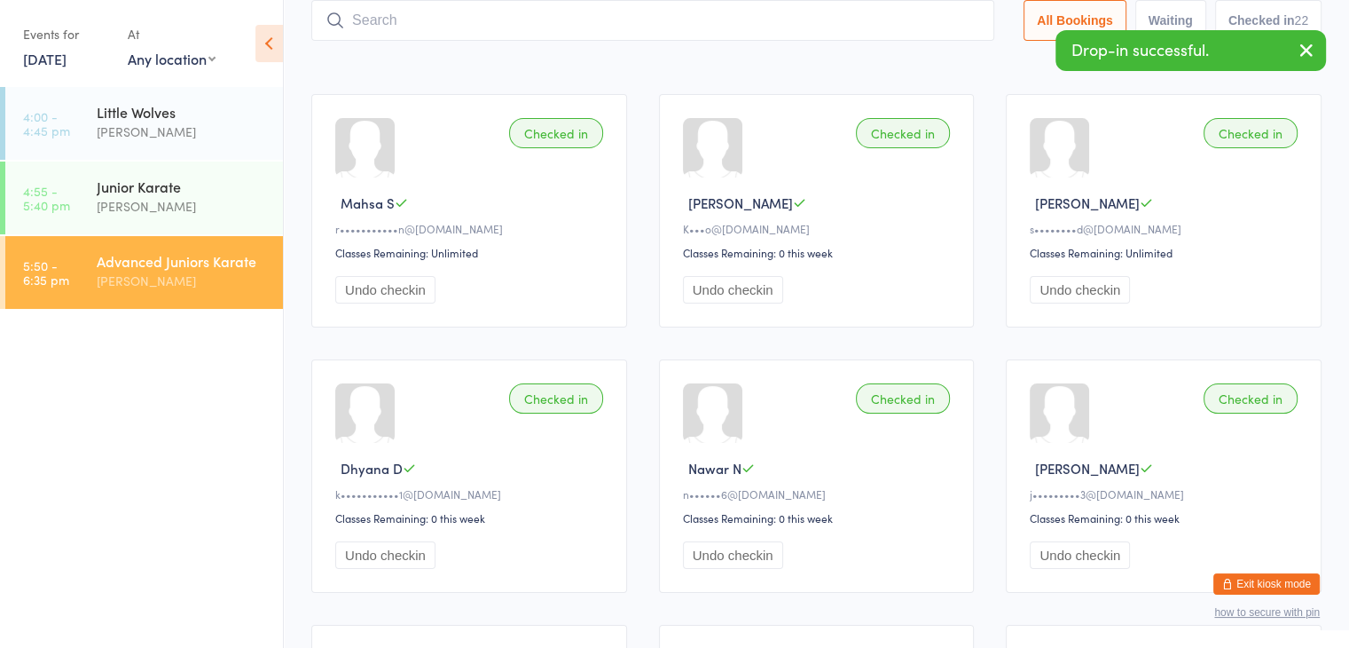
click at [933, 16] on input "search" at bounding box center [652, 20] width 683 height 41
